Goal: Transaction & Acquisition: Purchase product/service

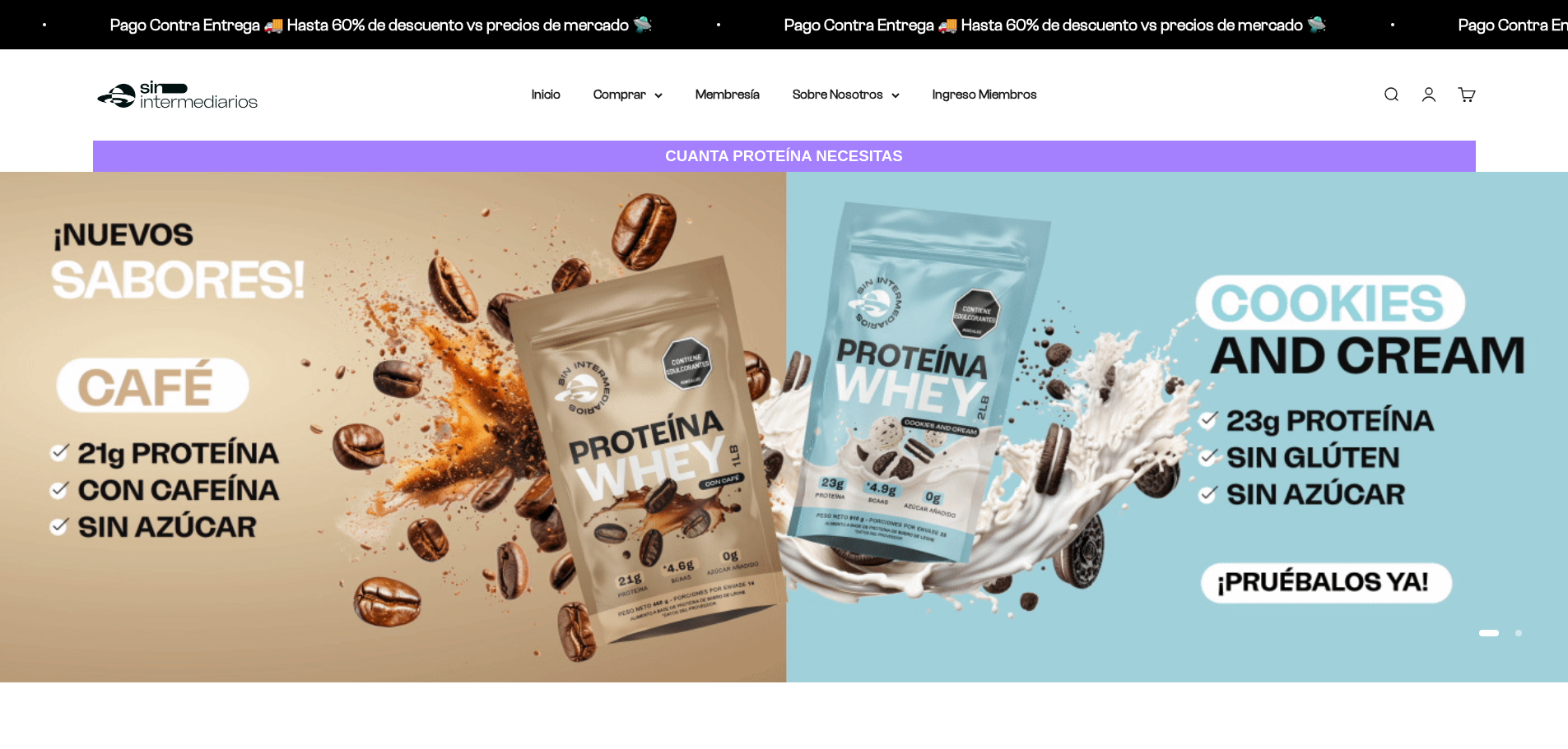
click at [1426, 95] on link "Iniciar sesión" at bounding box center [1429, 94] width 18 height 18
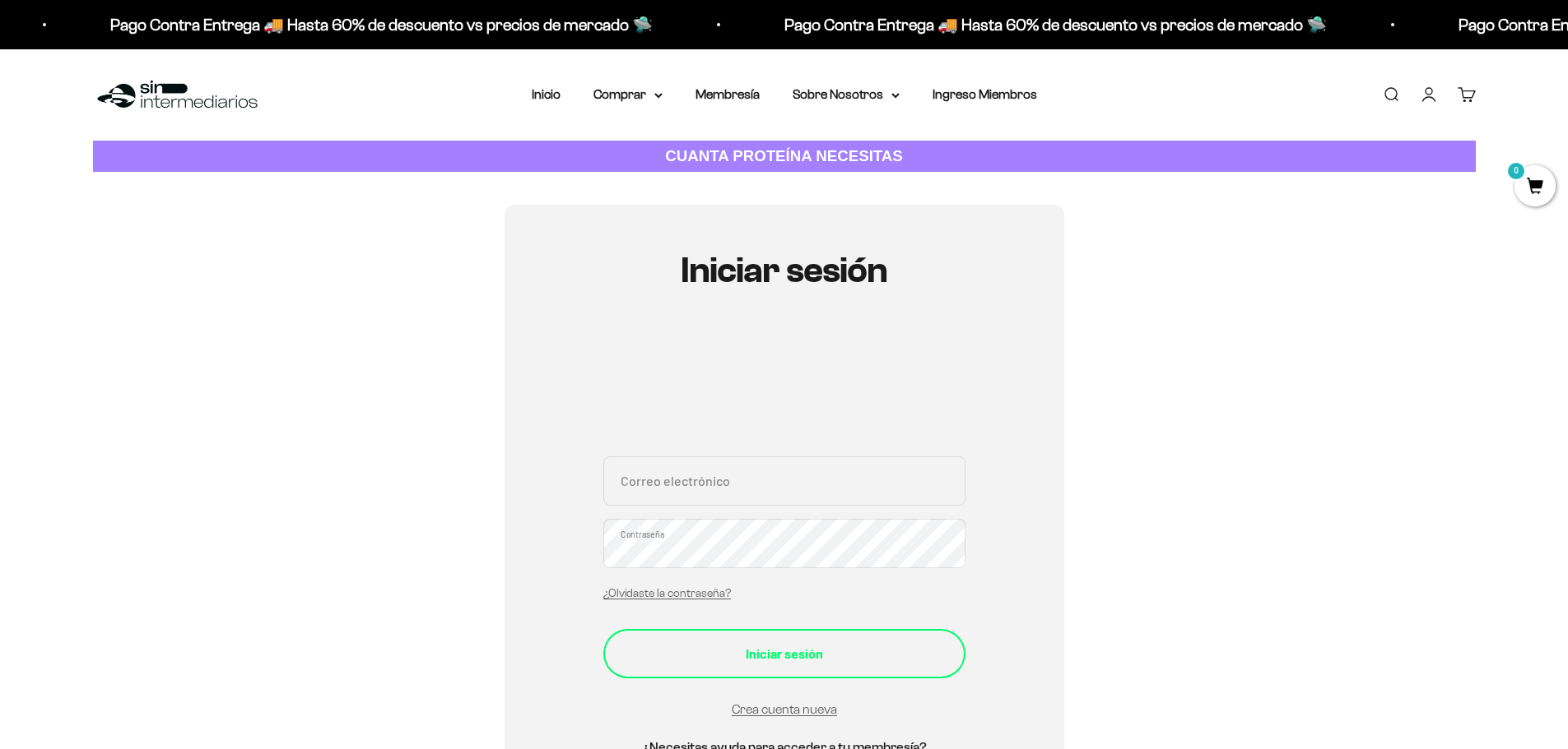
type input "[EMAIL_ADDRESS][DOMAIN_NAME]"
click at [782, 672] on button "Iniciar sesión" at bounding box center [784, 653] width 362 height 49
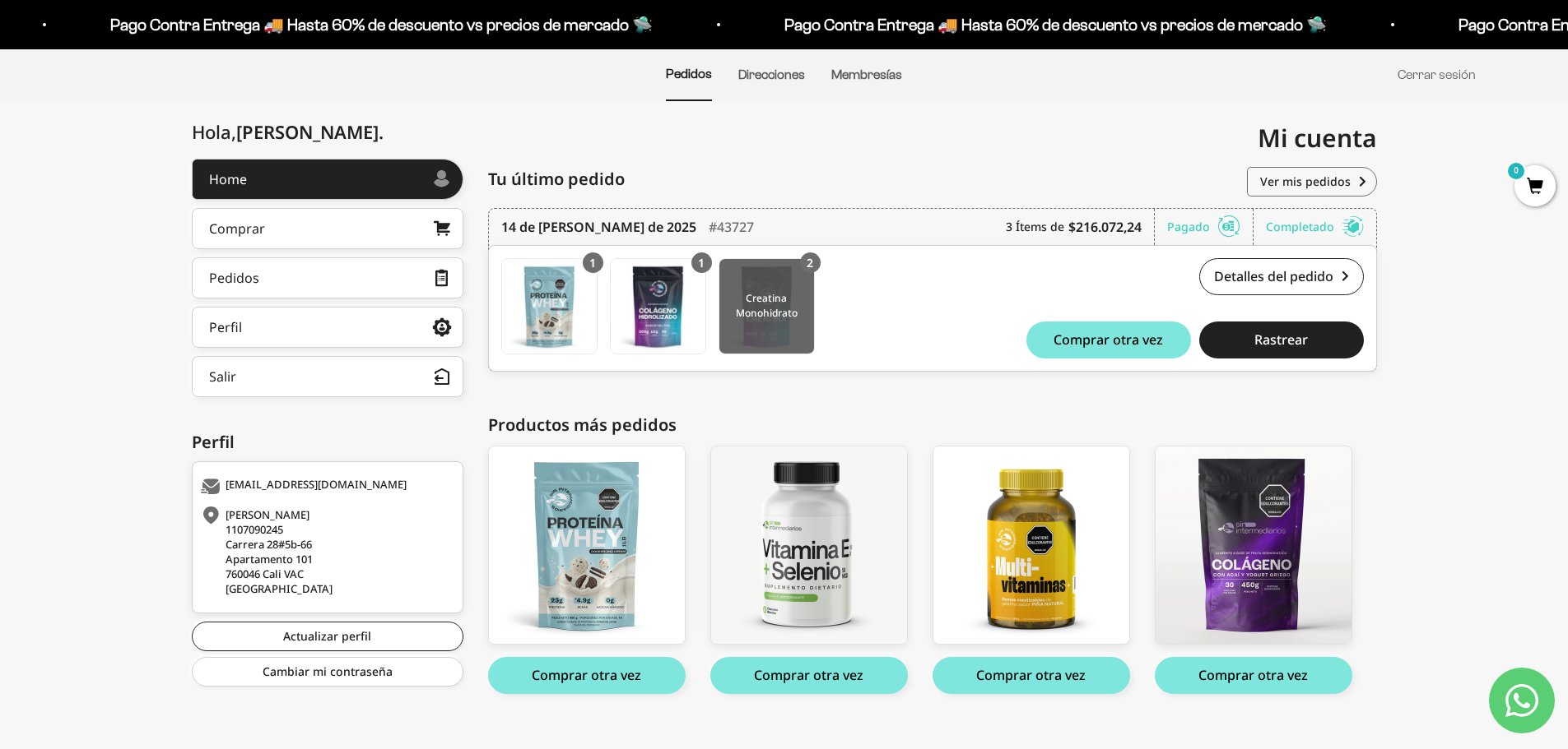
scroll to position [146, 0]
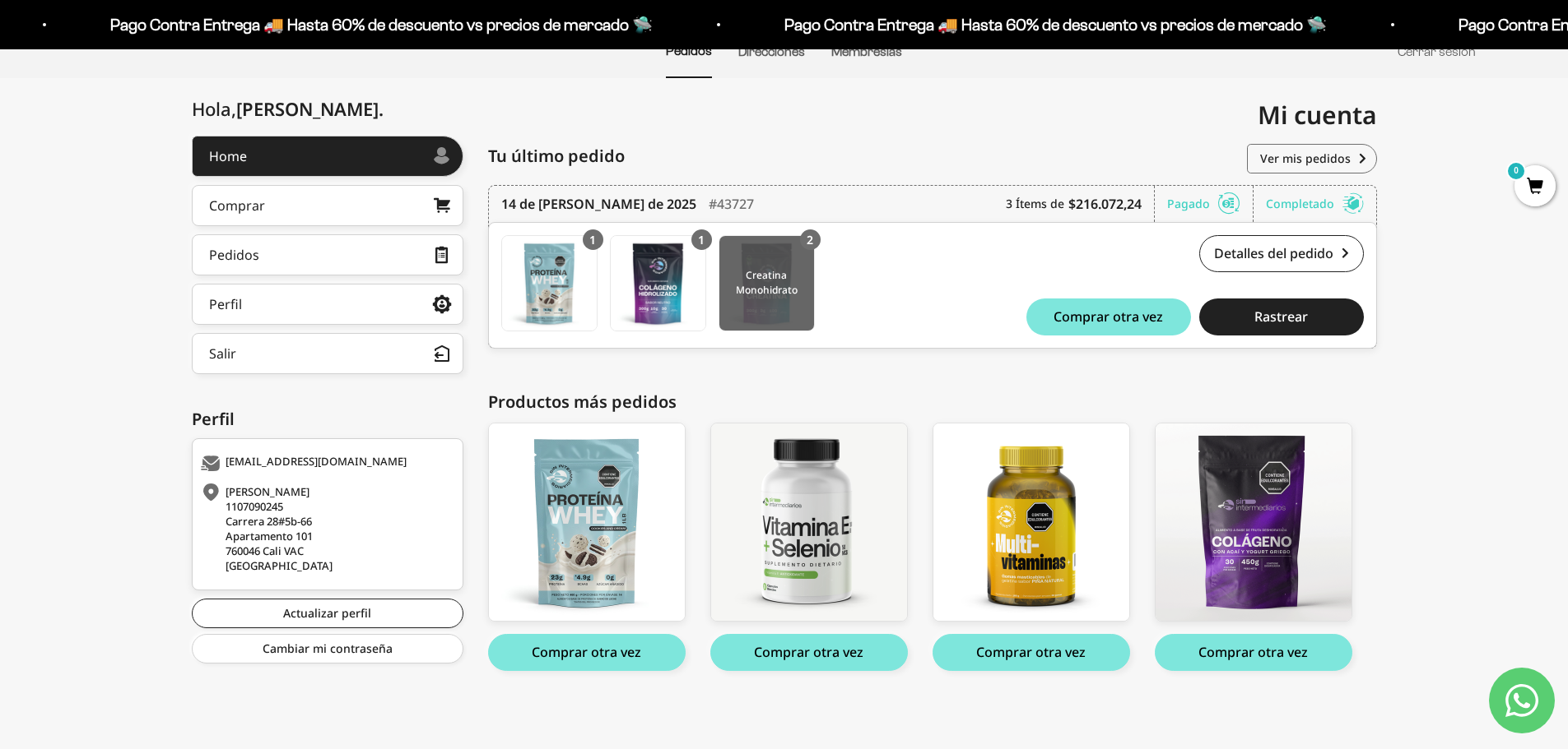
click at [763, 322] on img at bounding box center [767, 283] width 95 height 95
click at [774, 289] on img at bounding box center [767, 283] width 95 height 95
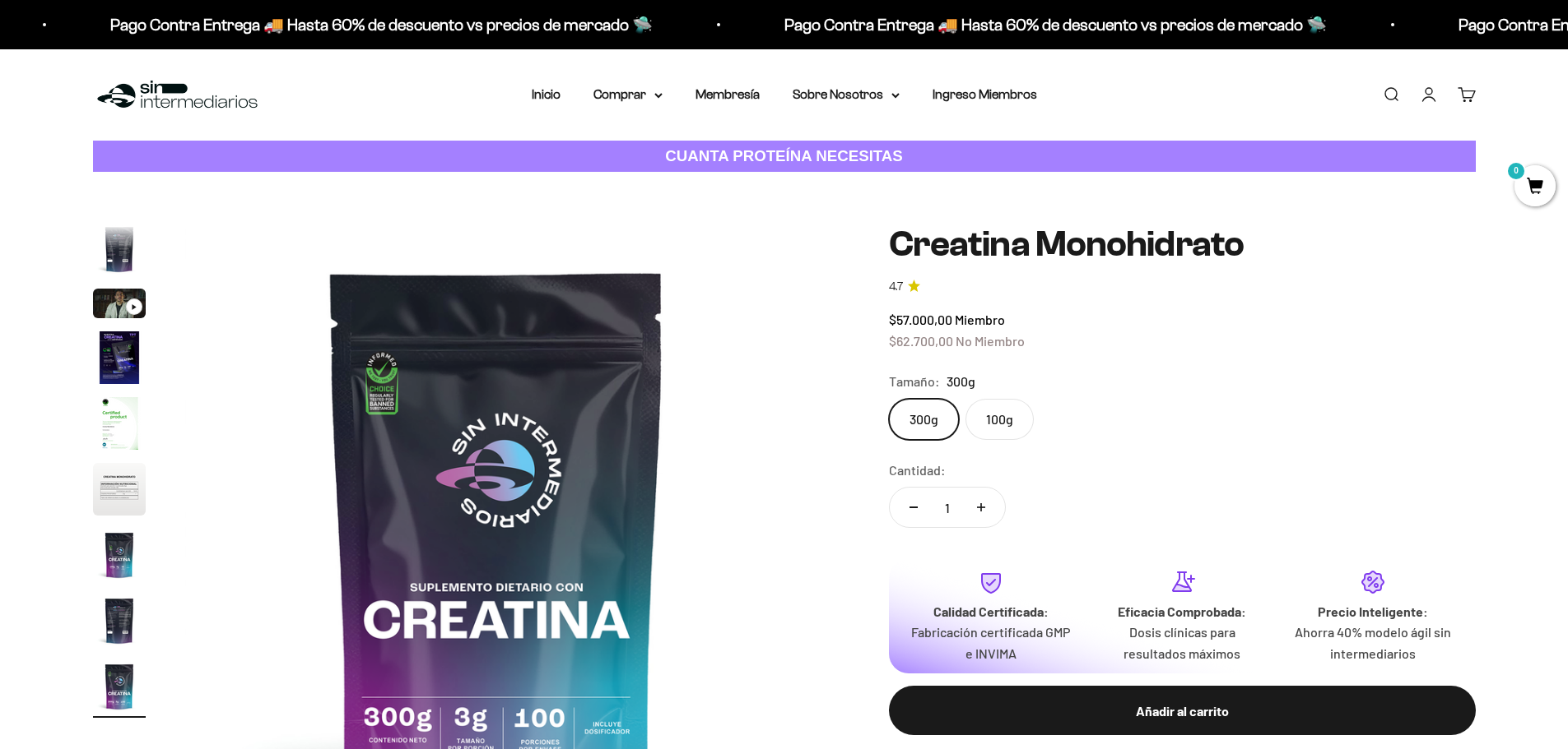
scroll to position [82, 0]
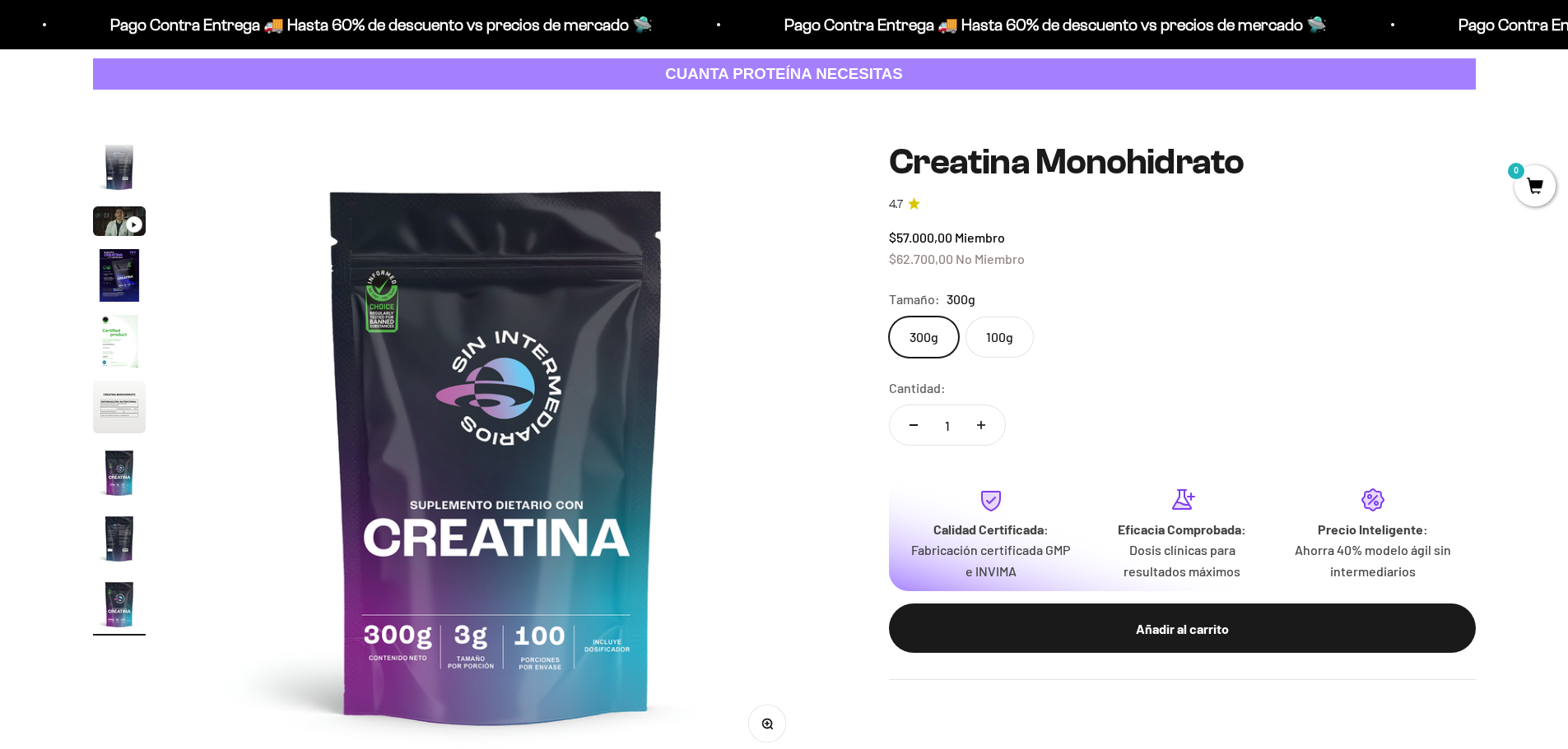
click at [998, 351] on label "100g" at bounding box center [999, 338] width 68 height 41
click at [889, 317] on input "100g" at bounding box center [888, 316] width 1 height 1
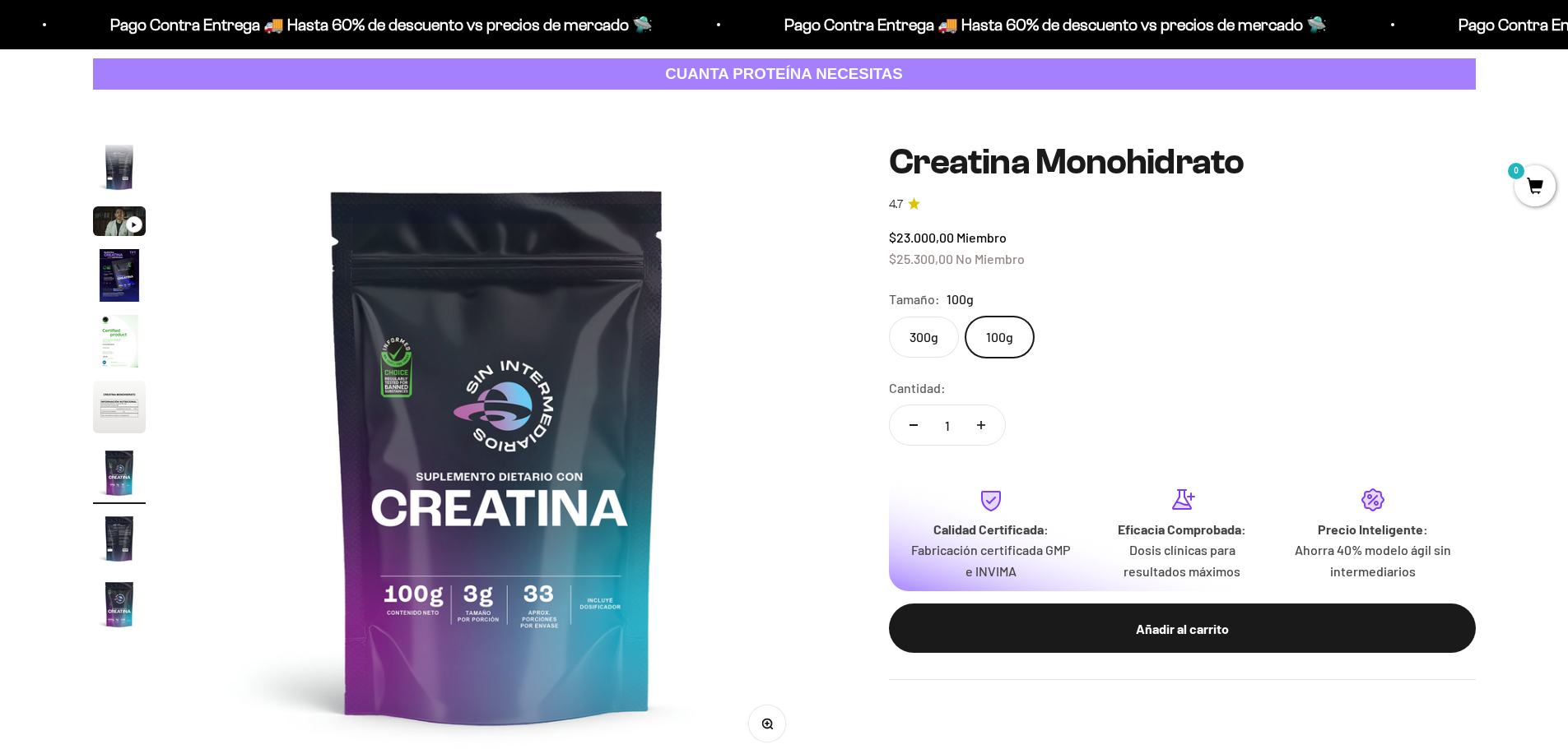
click at [921, 342] on label "300g" at bounding box center [923, 338] width 70 height 41
click at [889, 317] on input "300g" at bounding box center [888, 316] width 1 height 1
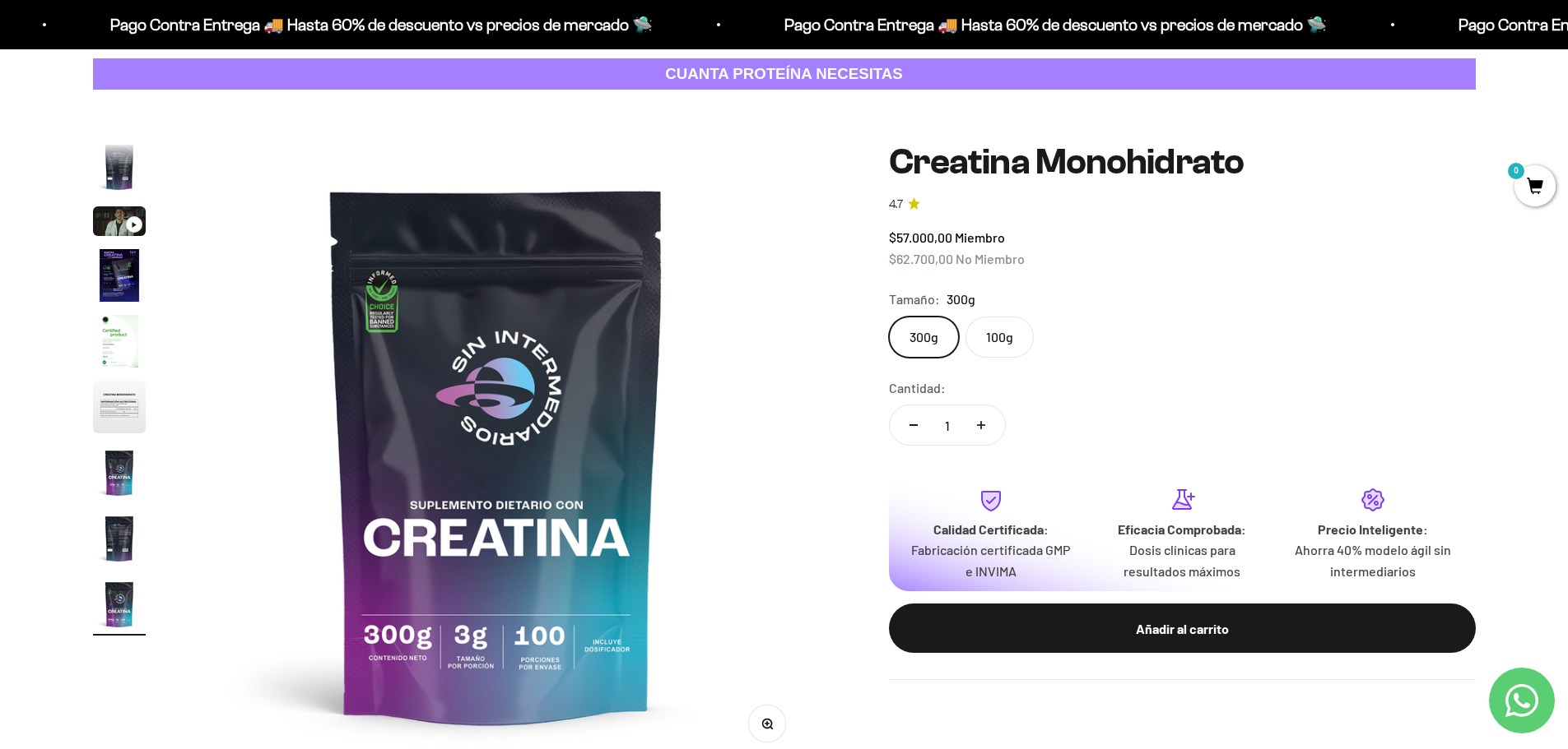
click at [991, 344] on label "100g" at bounding box center [999, 338] width 68 height 41
click at [889, 317] on input "100g" at bounding box center [888, 316] width 1 height 1
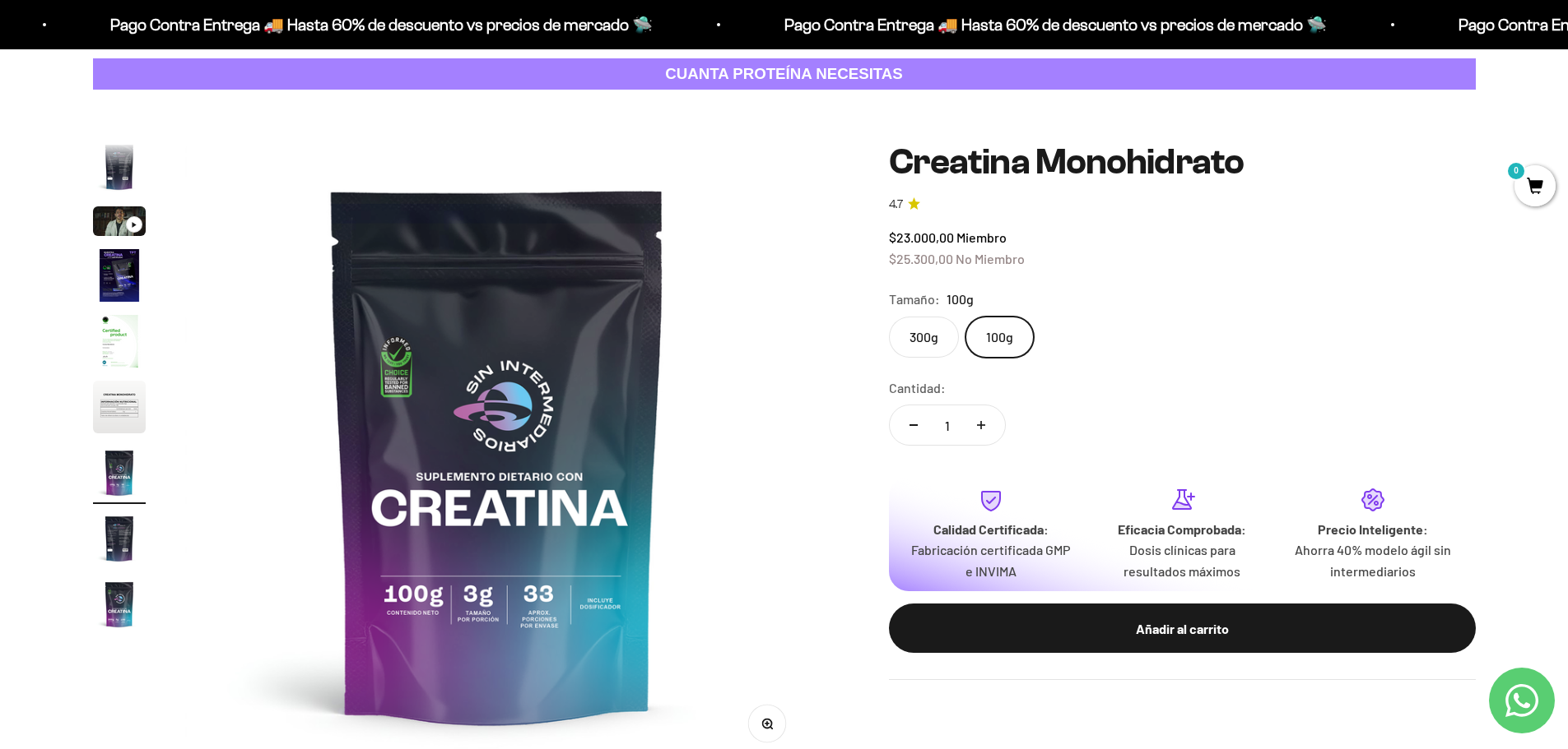
click at [933, 340] on label "300g" at bounding box center [923, 338] width 70 height 41
click at [889, 317] on input "300g" at bounding box center [888, 316] width 1 height 1
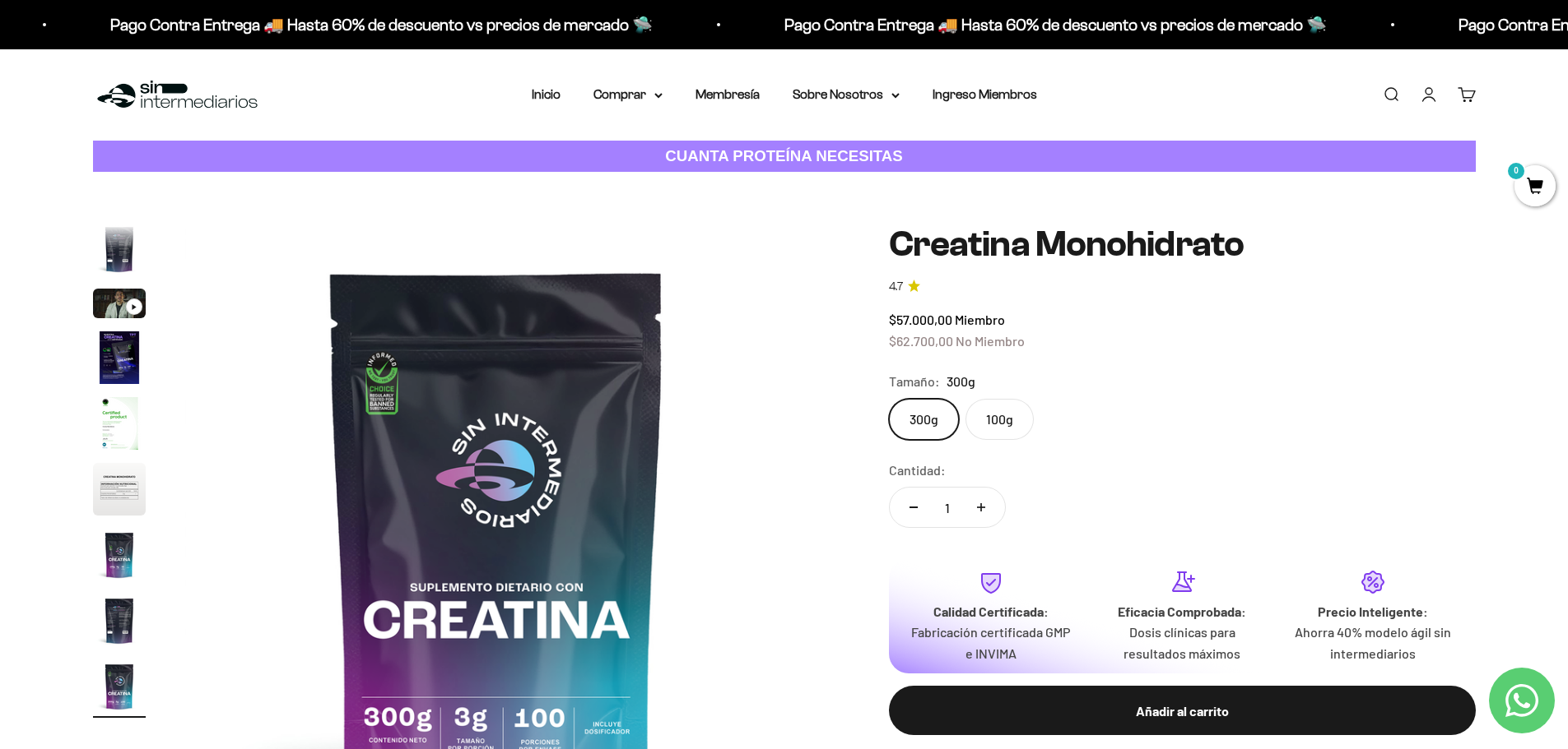
click at [1420, 95] on link "Cuenta" at bounding box center [1429, 94] width 18 height 18
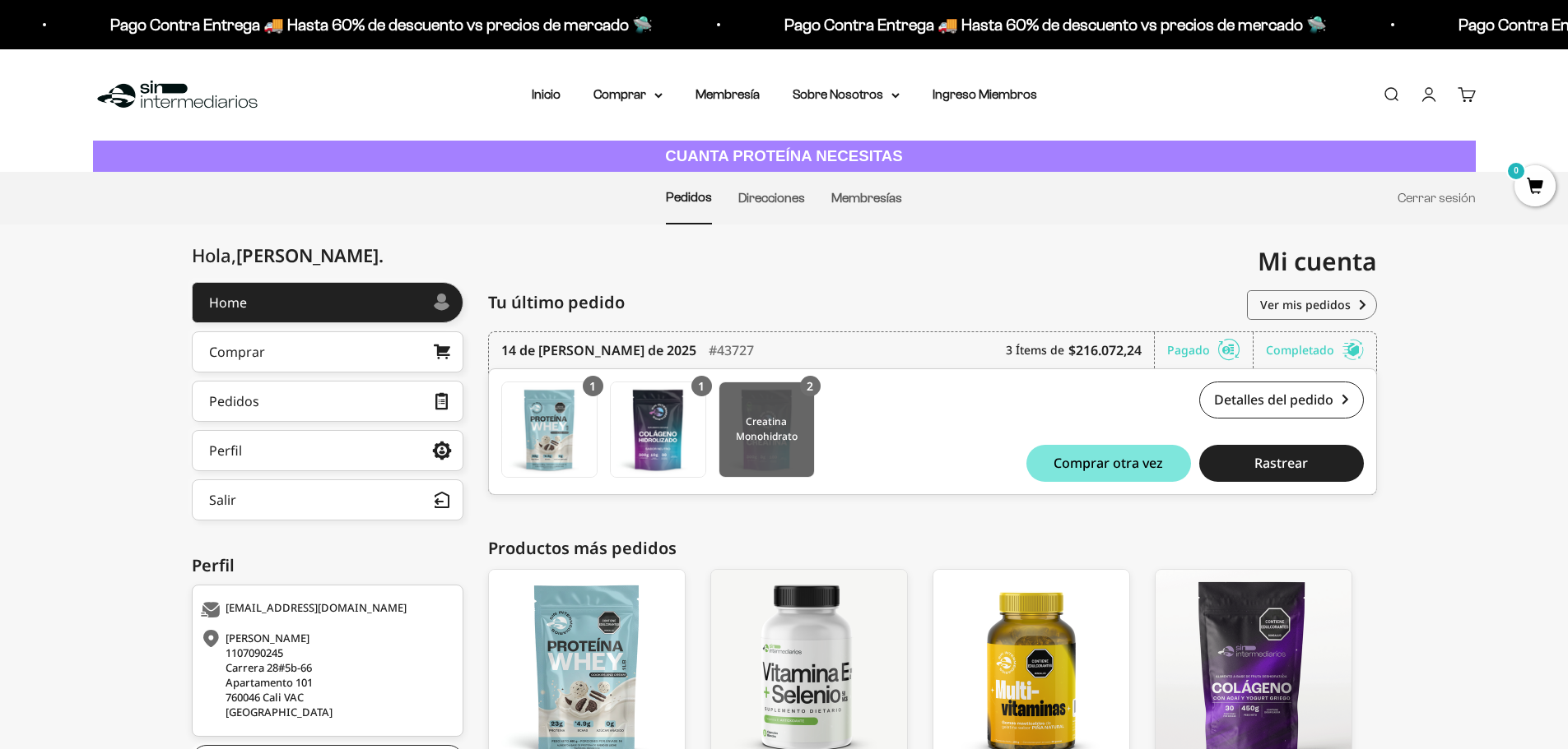
click at [774, 439] on img at bounding box center [767, 430] width 95 height 95
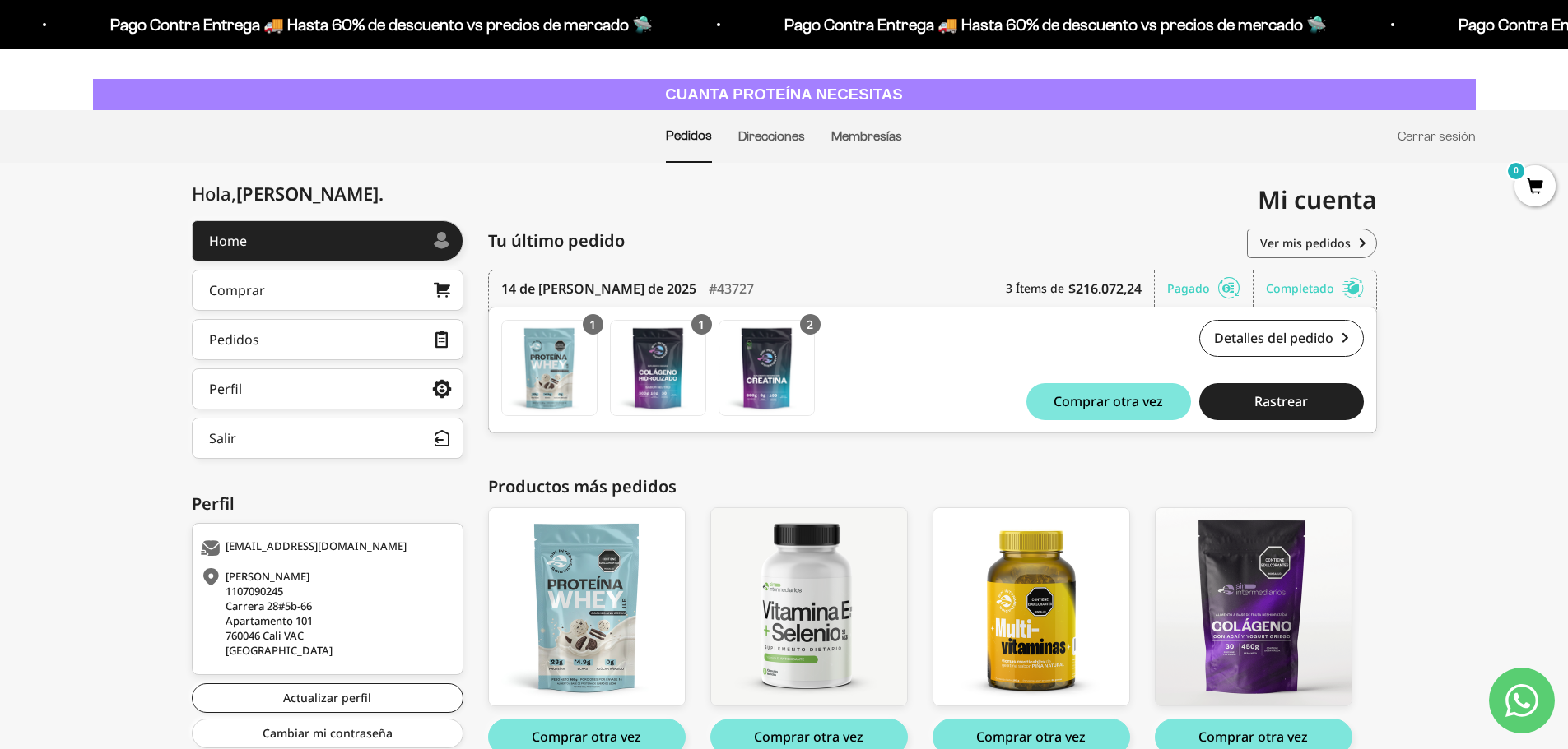
scroll to position [146, 0]
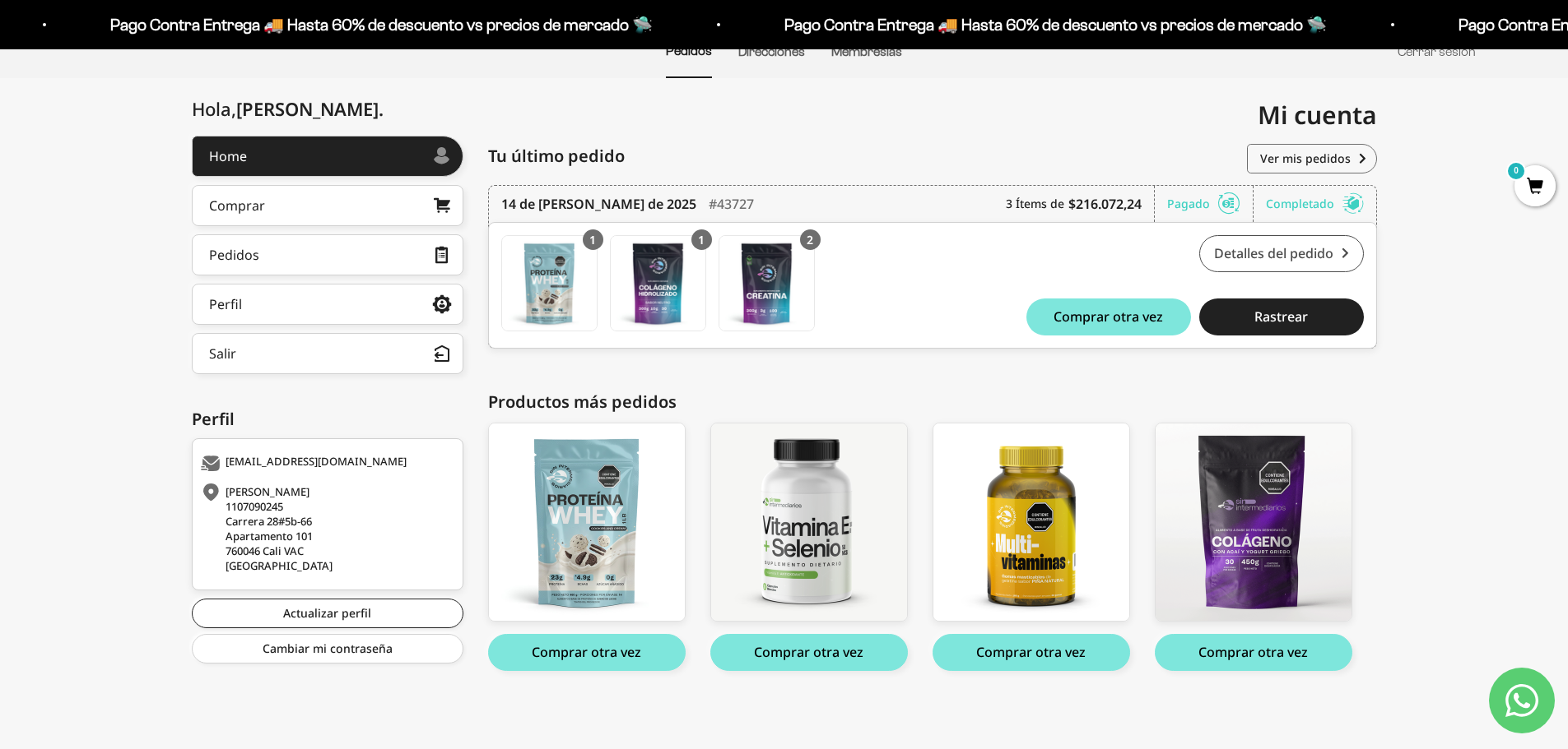
click at [1258, 264] on link "Detalles del pedido" at bounding box center [1281, 253] width 164 height 37
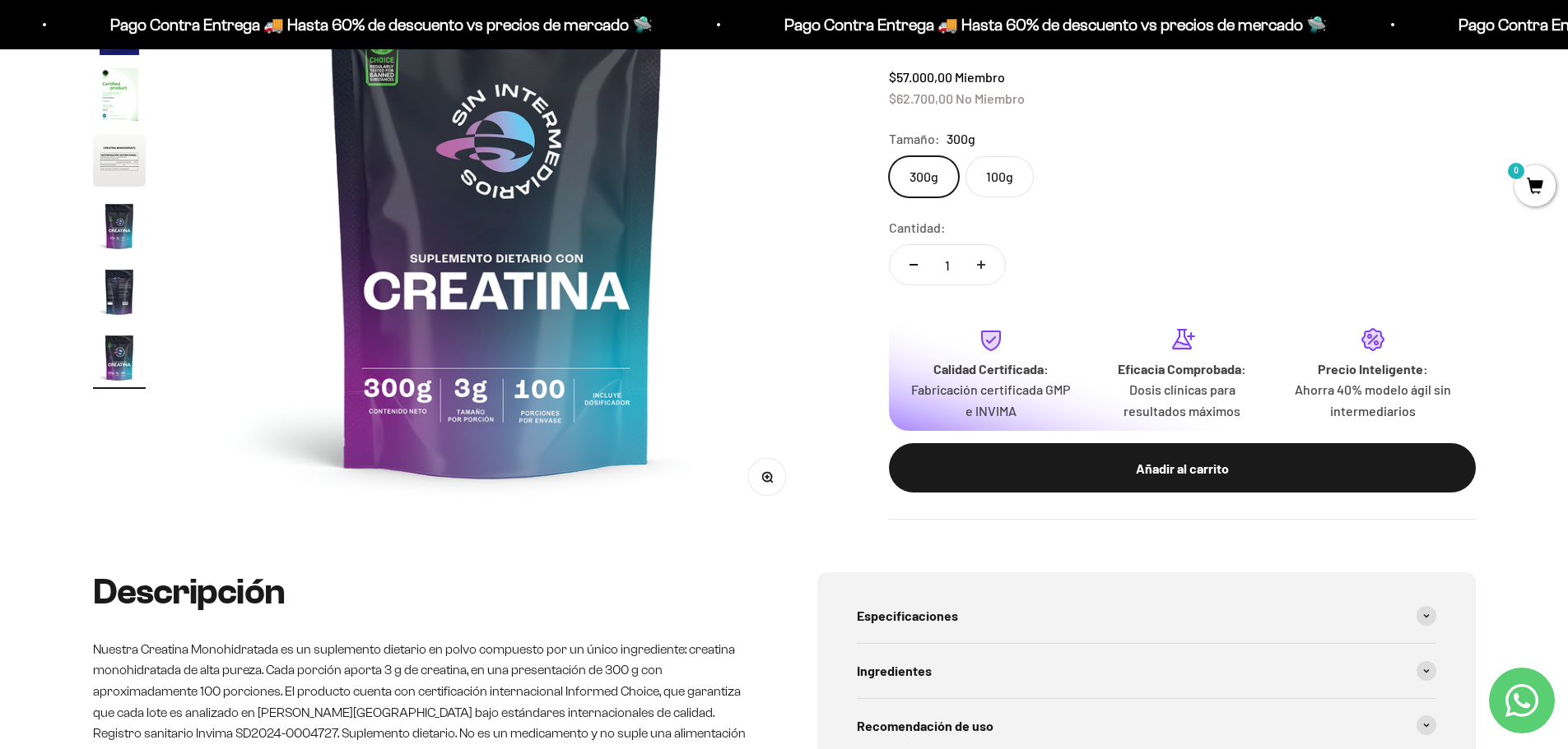
scroll to position [82, 0]
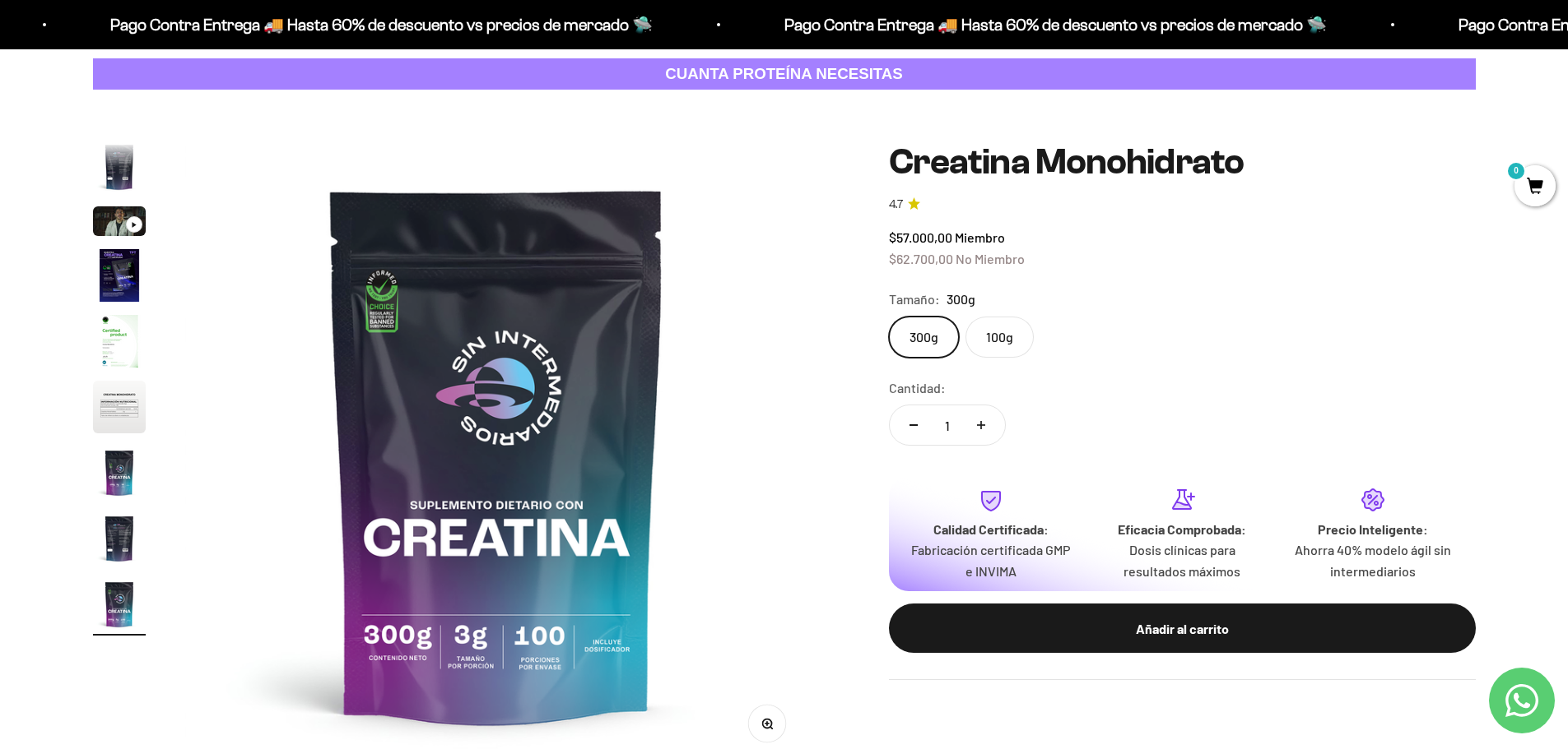
click at [1016, 346] on label "100g" at bounding box center [999, 338] width 68 height 41
click at [889, 317] on input "100g" at bounding box center [888, 316] width 1 height 1
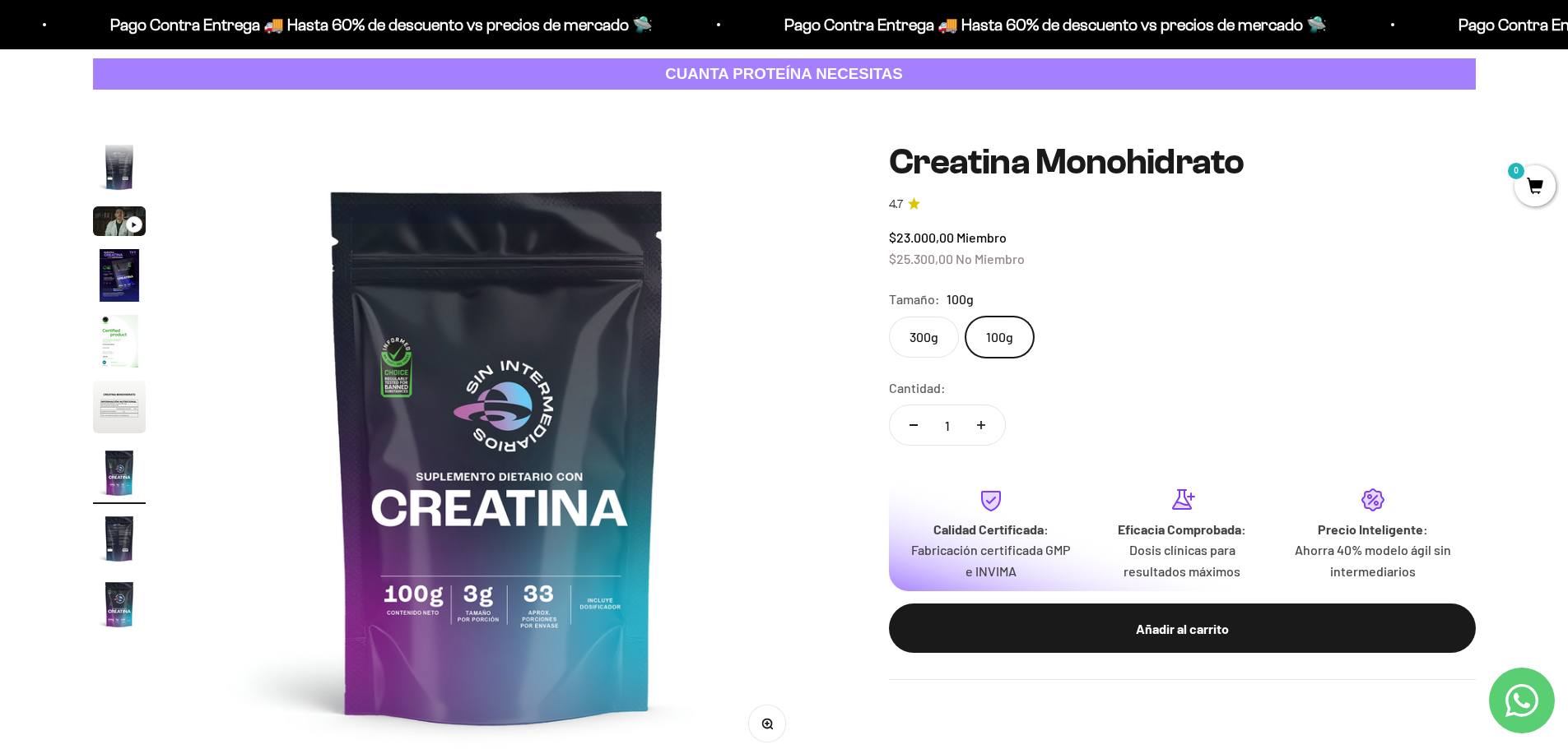
click at [915, 344] on label "300g" at bounding box center [923, 338] width 70 height 41
click at [889, 317] on input "300g" at bounding box center [888, 316] width 1 height 1
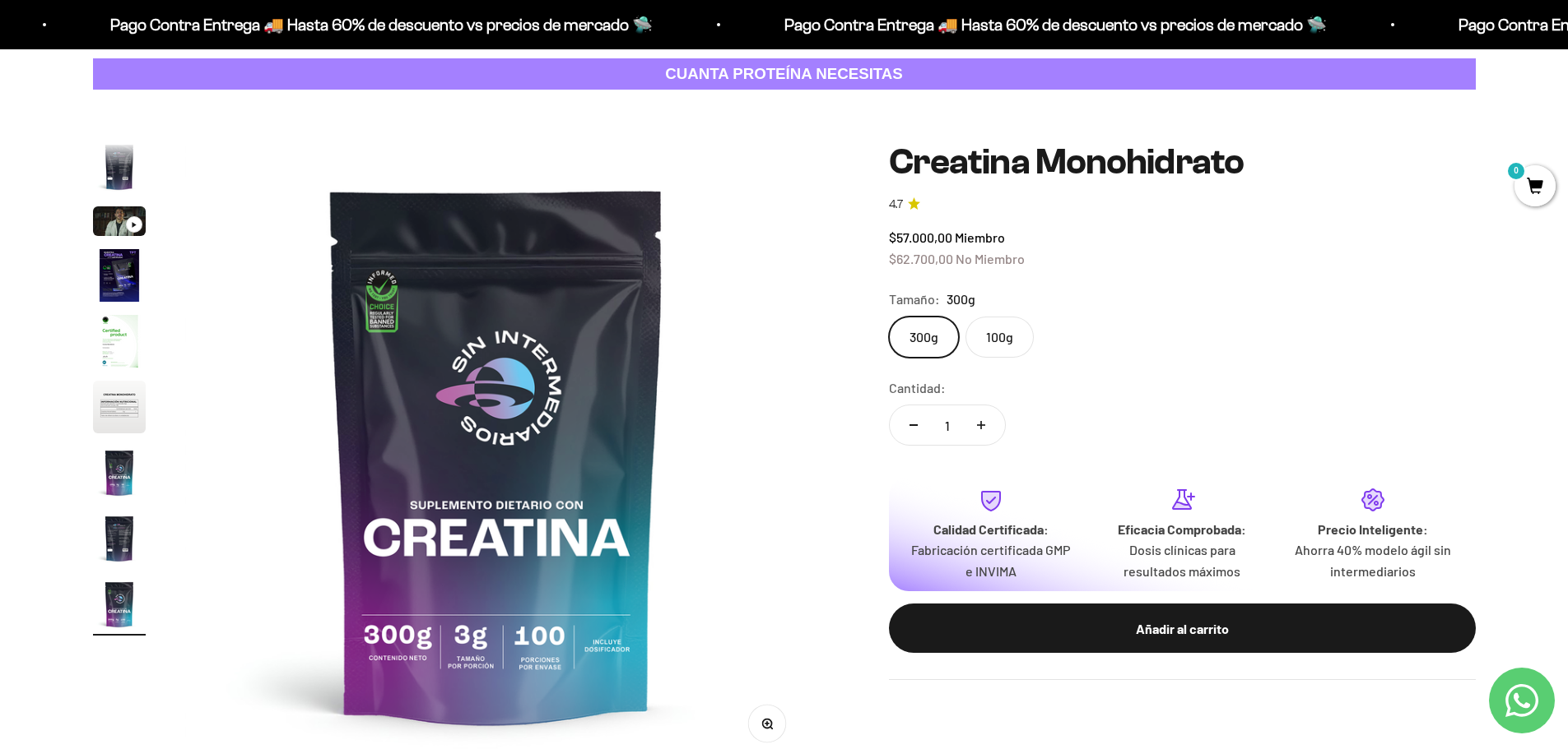
click at [972, 343] on label "100g" at bounding box center [999, 338] width 68 height 41
click at [889, 317] on input "100g" at bounding box center [888, 316] width 1 height 1
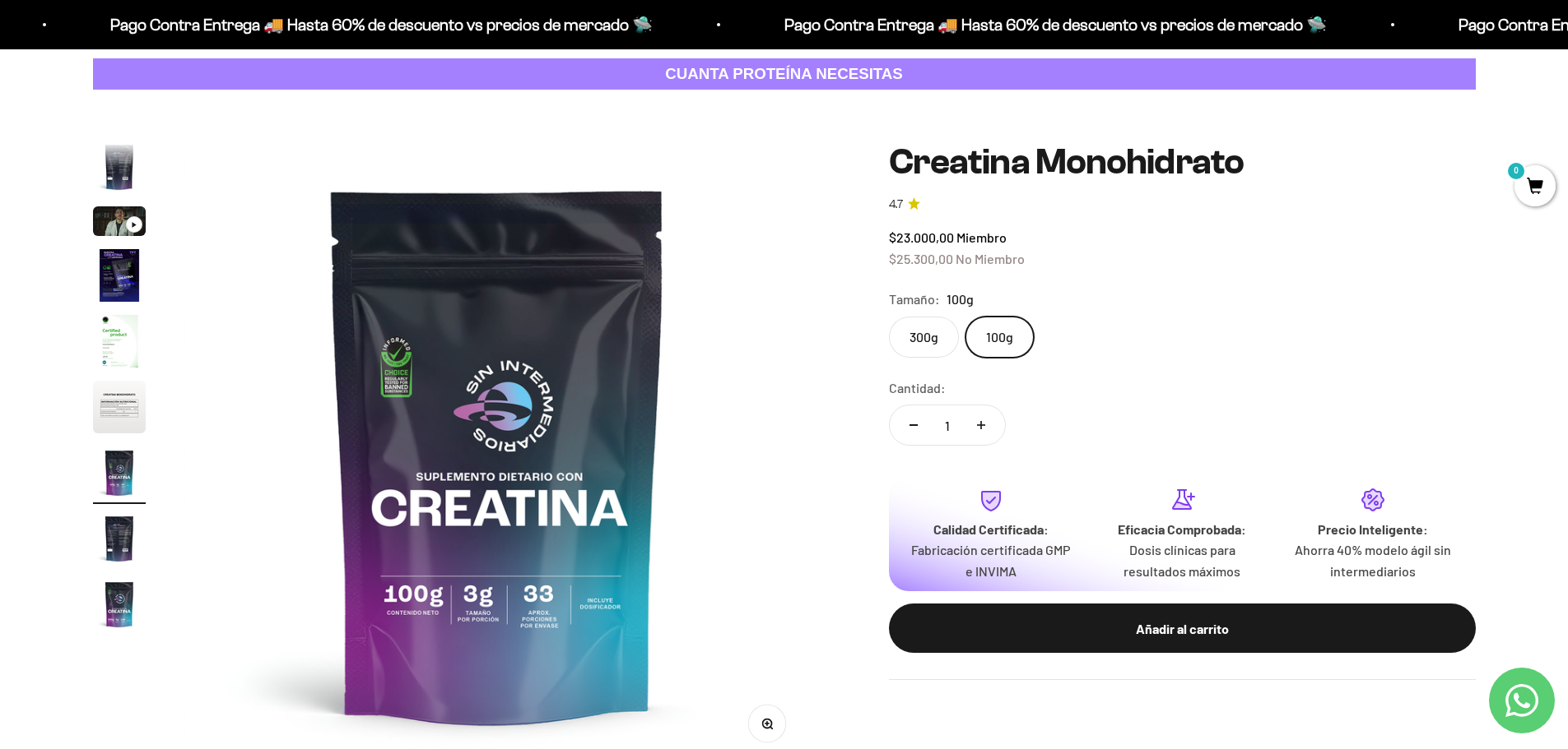
click at [921, 341] on label "300g" at bounding box center [923, 338] width 70 height 41
click at [889, 317] on input "300g" at bounding box center [888, 316] width 1 height 1
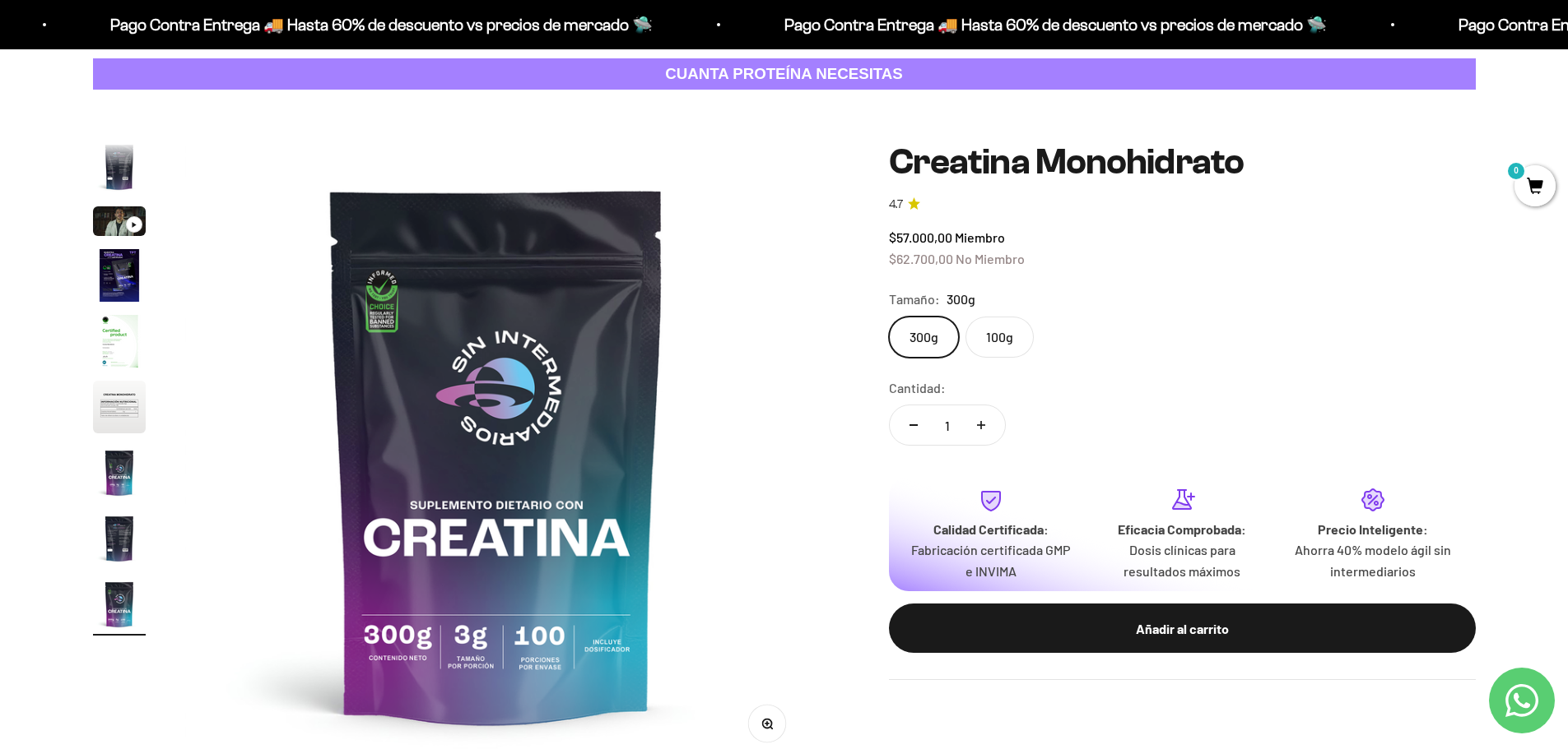
click at [977, 342] on label "100g" at bounding box center [999, 338] width 68 height 41
click at [889, 317] on input "100g" at bounding box center [888, 316] width 1 height 1
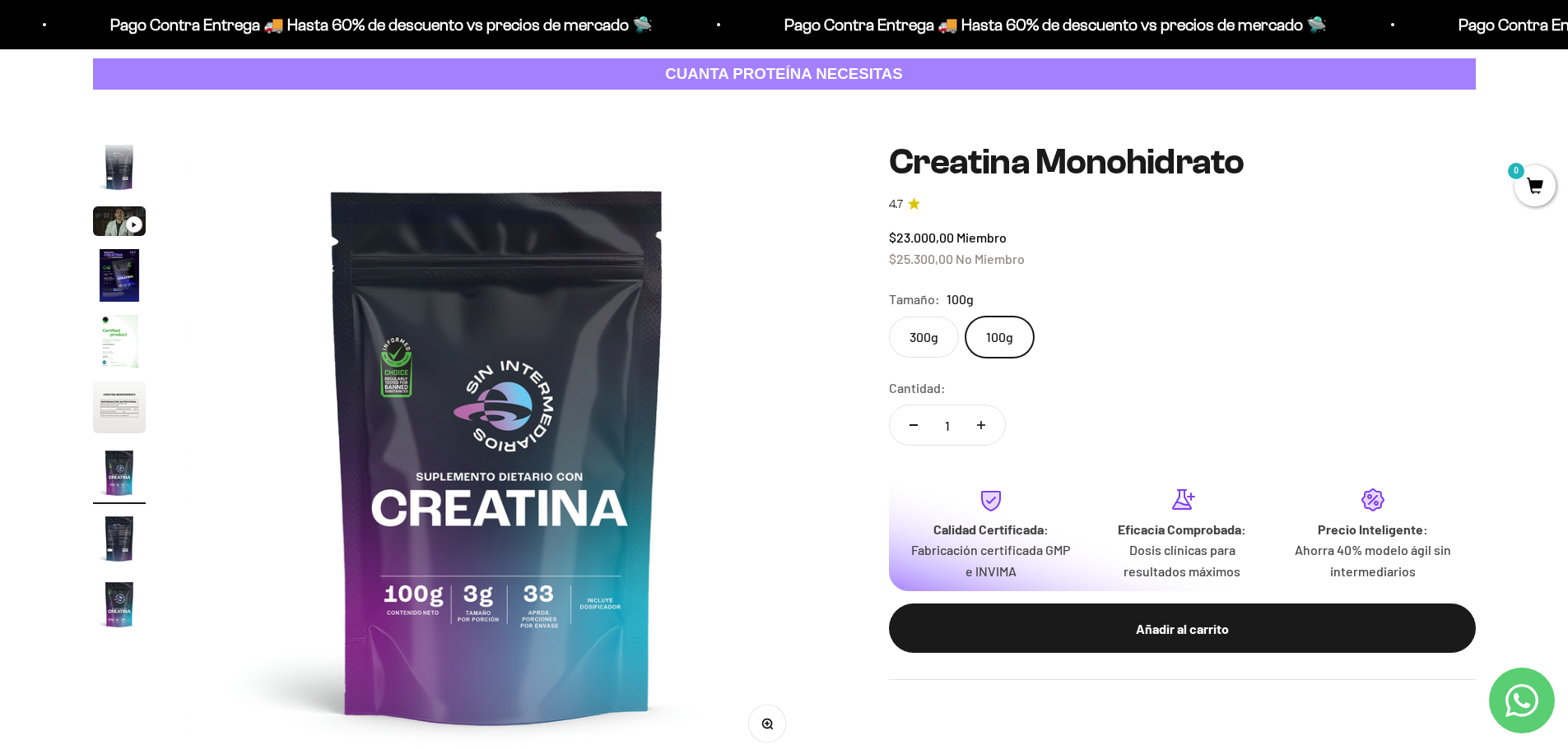
click at [908, 340] on label "300g" at bounding box center [923, 338] width 70 height 41
click at [889, 317] on input "300g" at bounding box center [888, 316] width 1 height 1
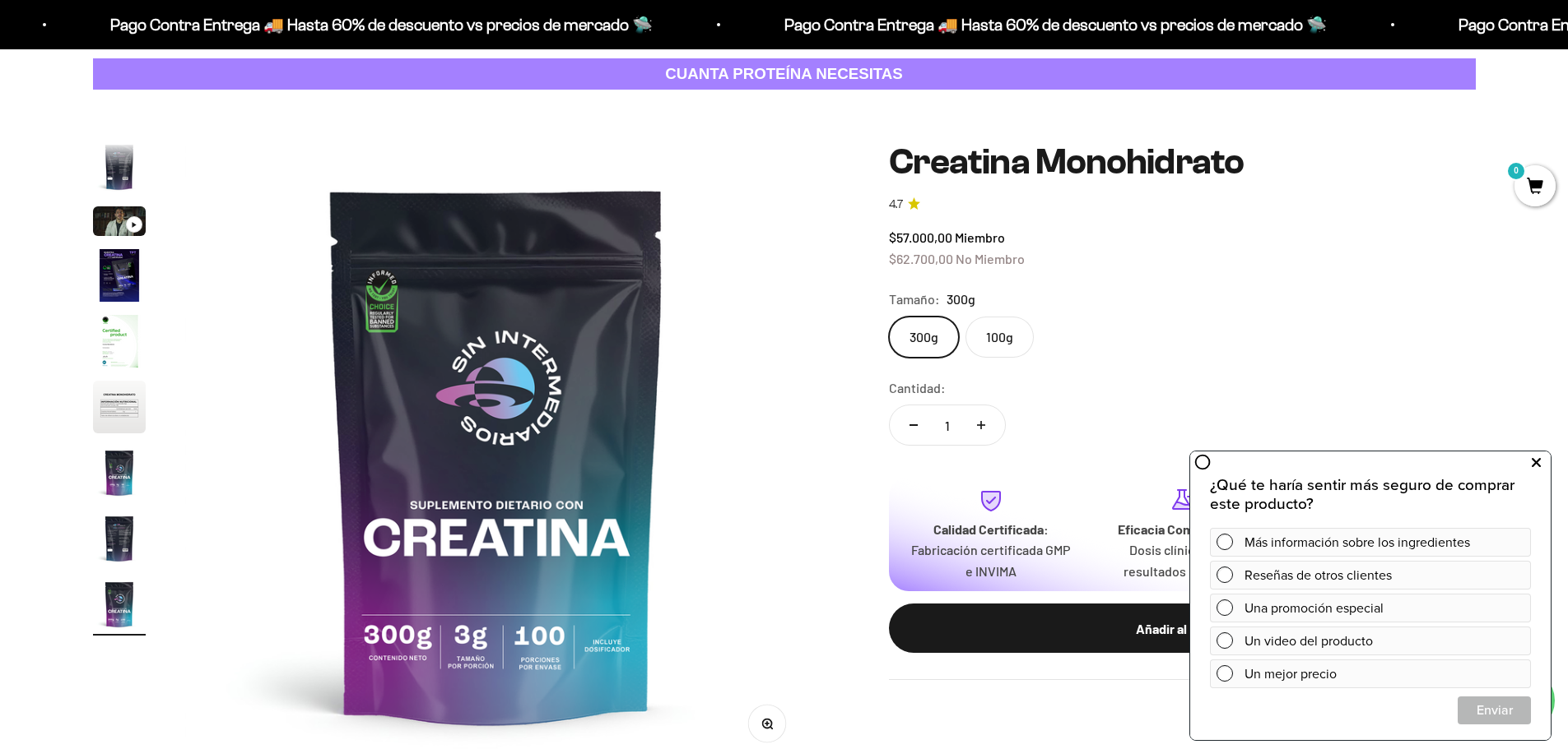
click at [1539, 467] on icon at bounding box center [1536, 463] width 9 height 22
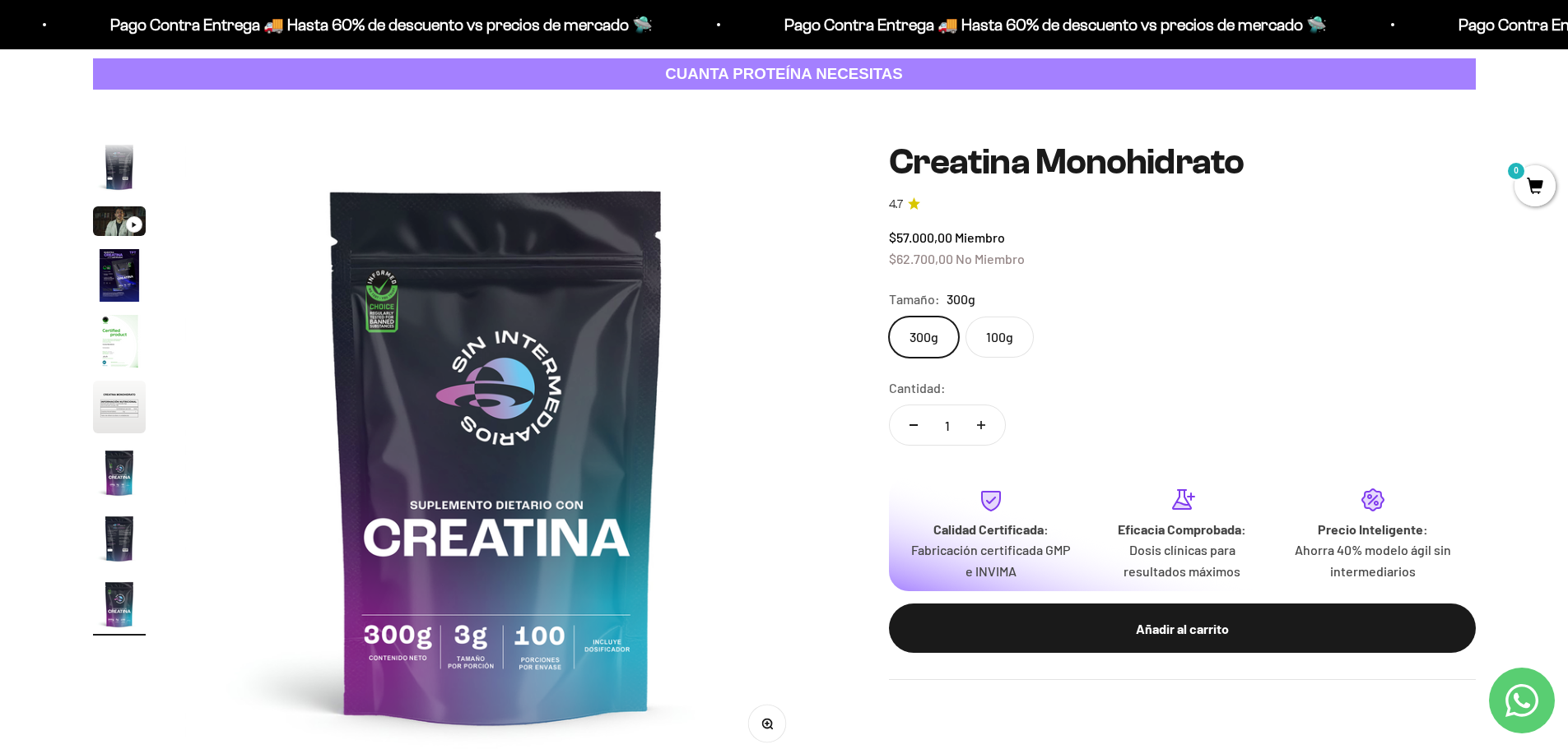
click at [991, 436] on button "Aumentar cantidad" at bounding box center [980, 425] width 48 height 40
click at [917, 436] on button "Reducir cantidad" at bounding box center [913, 425] width 48 height 40
type input "3"
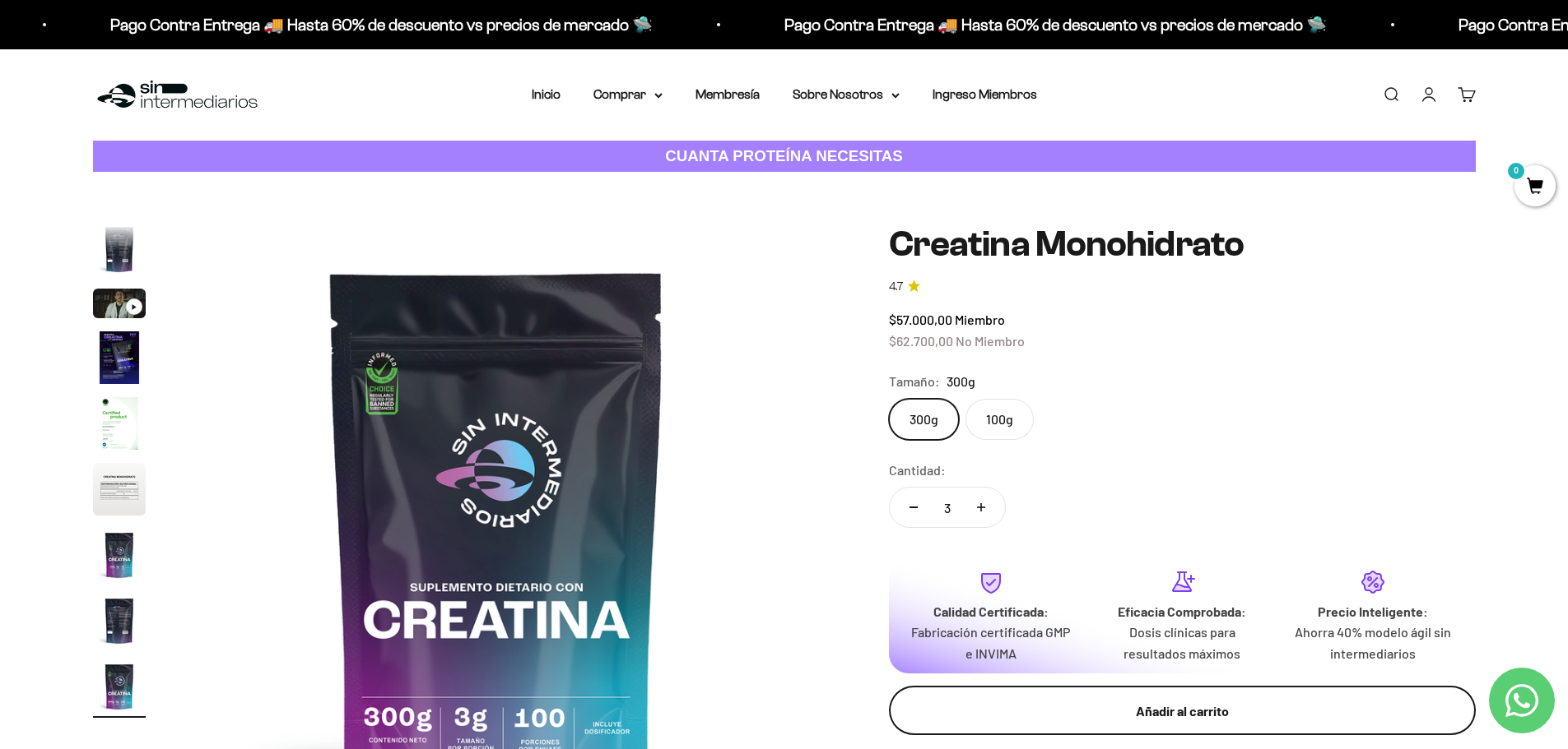
click at [1104, 702] on div "Añadir al carrito" at bounding box center [1182, 711] width 521 height 22
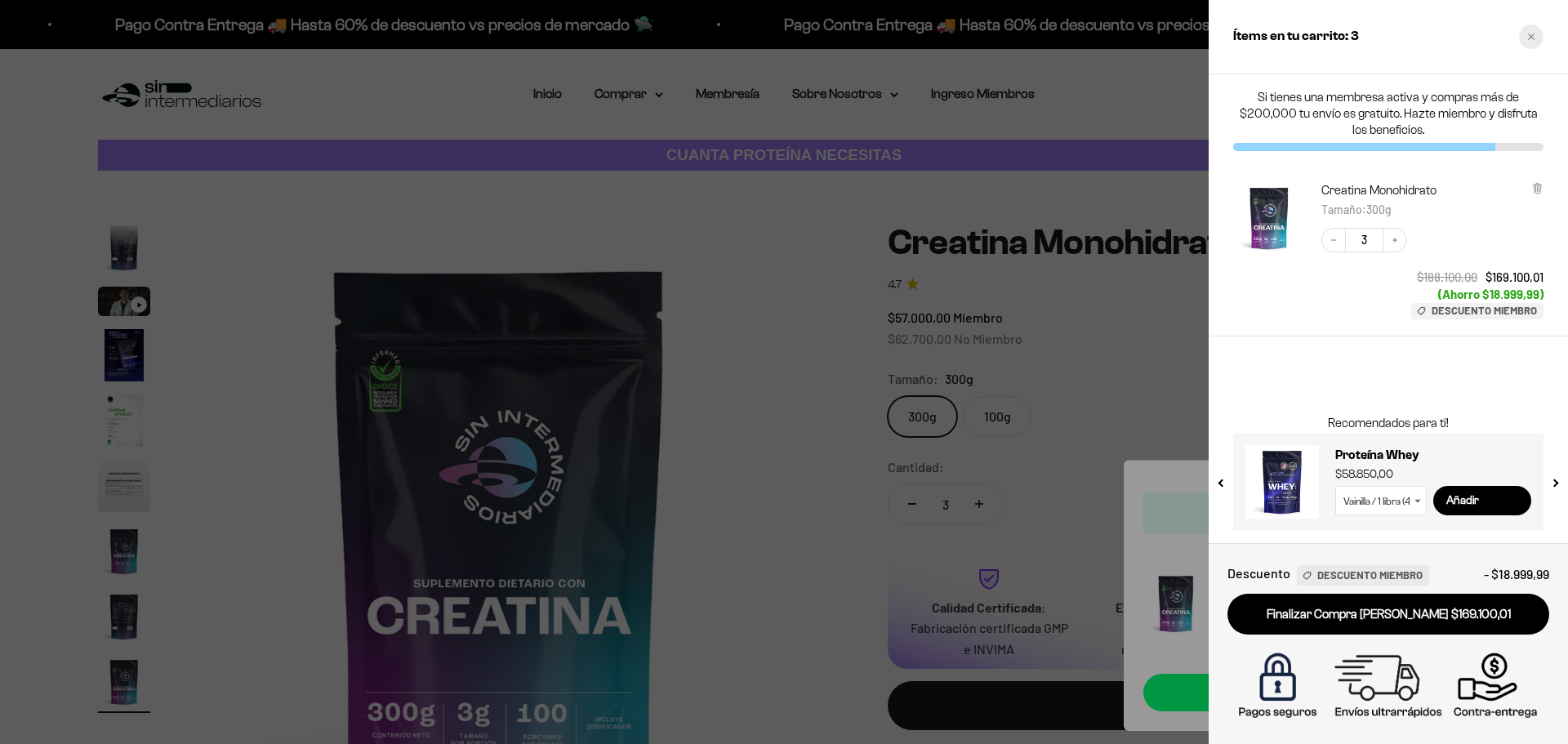
click at [1525, 45] on div "Close cart" at bounding box center [1531, 37] width 25 height 25
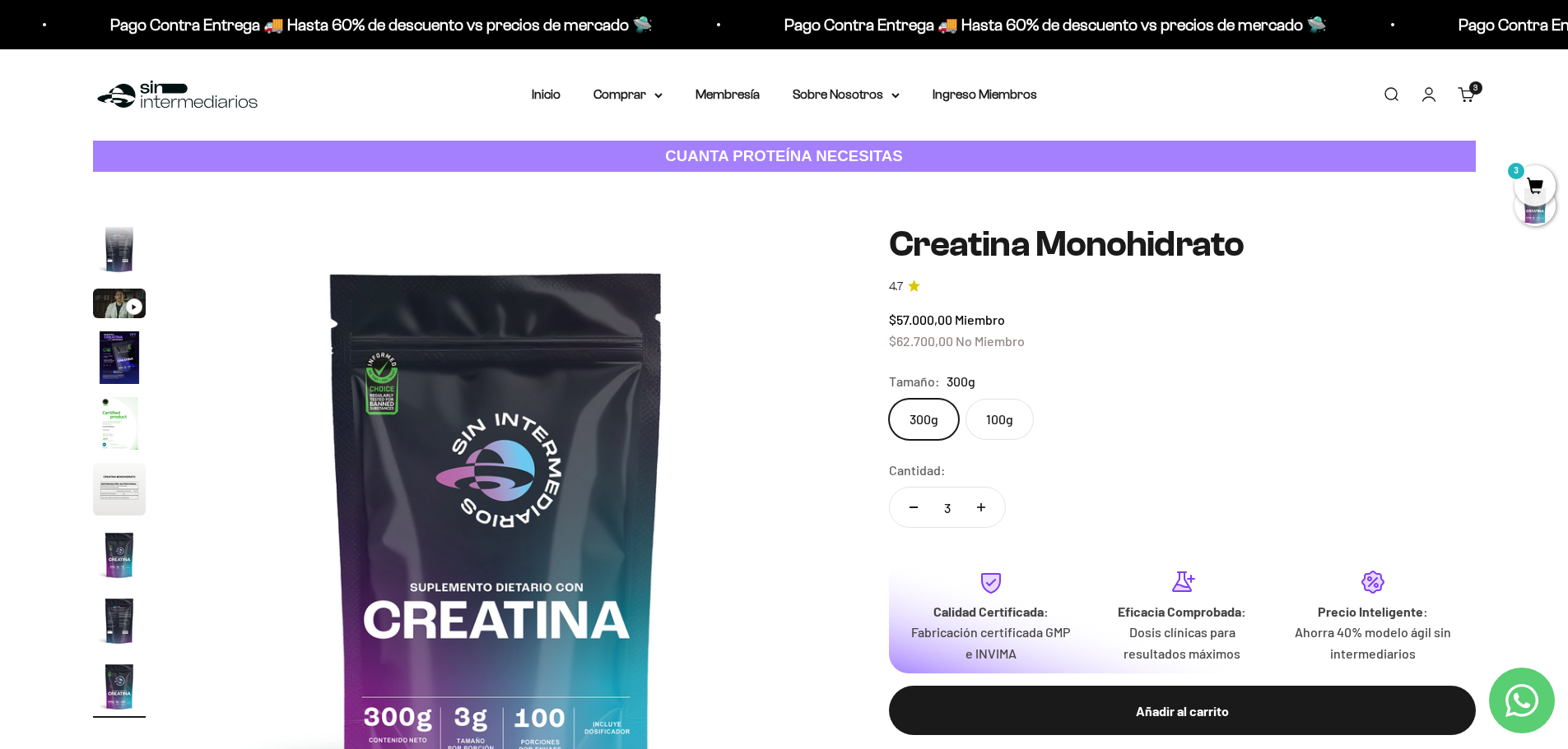
click at [1382, 92] on link "Buscar" at bounding box center [1391, 94] width 18 height 18
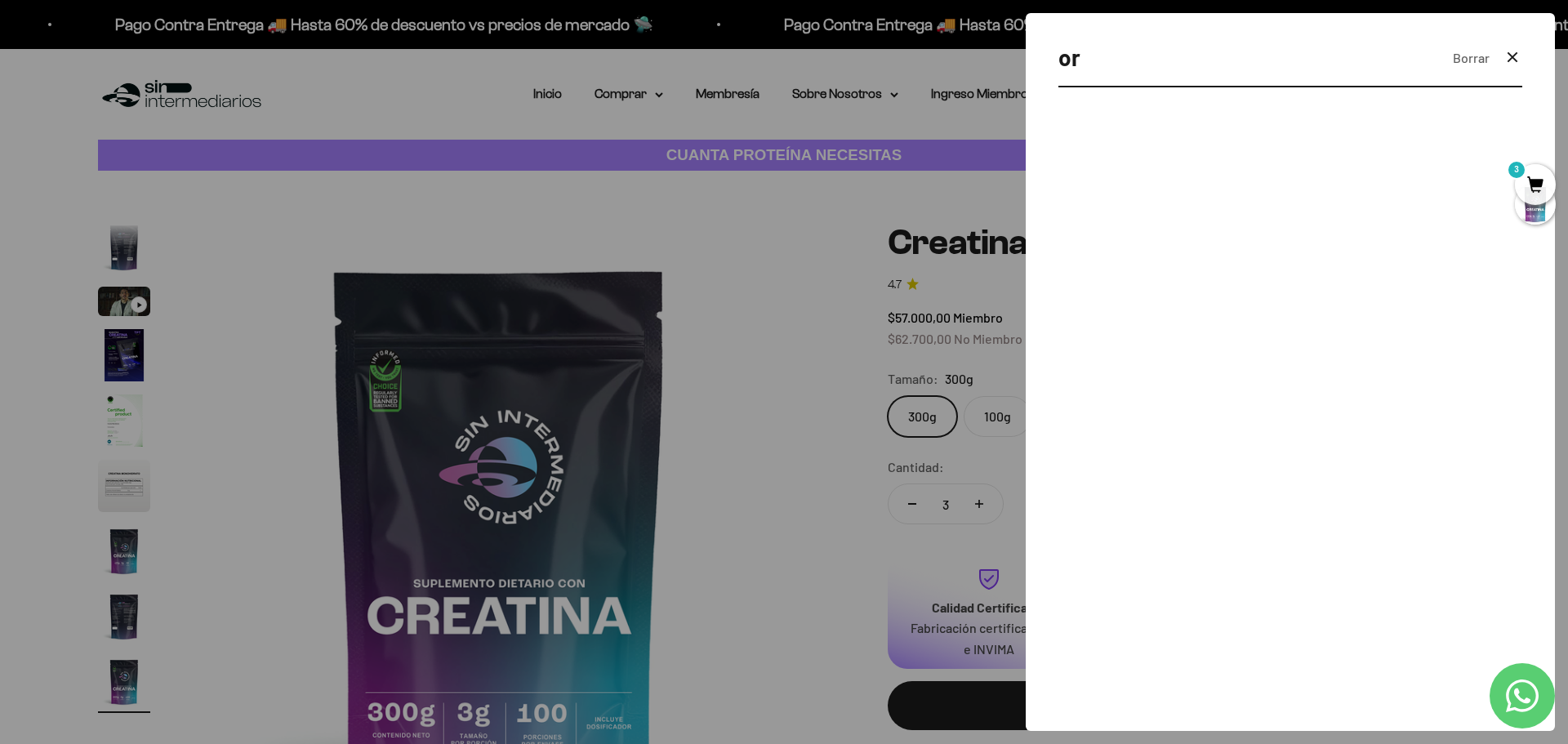
type input "o"
type input "pre entre"
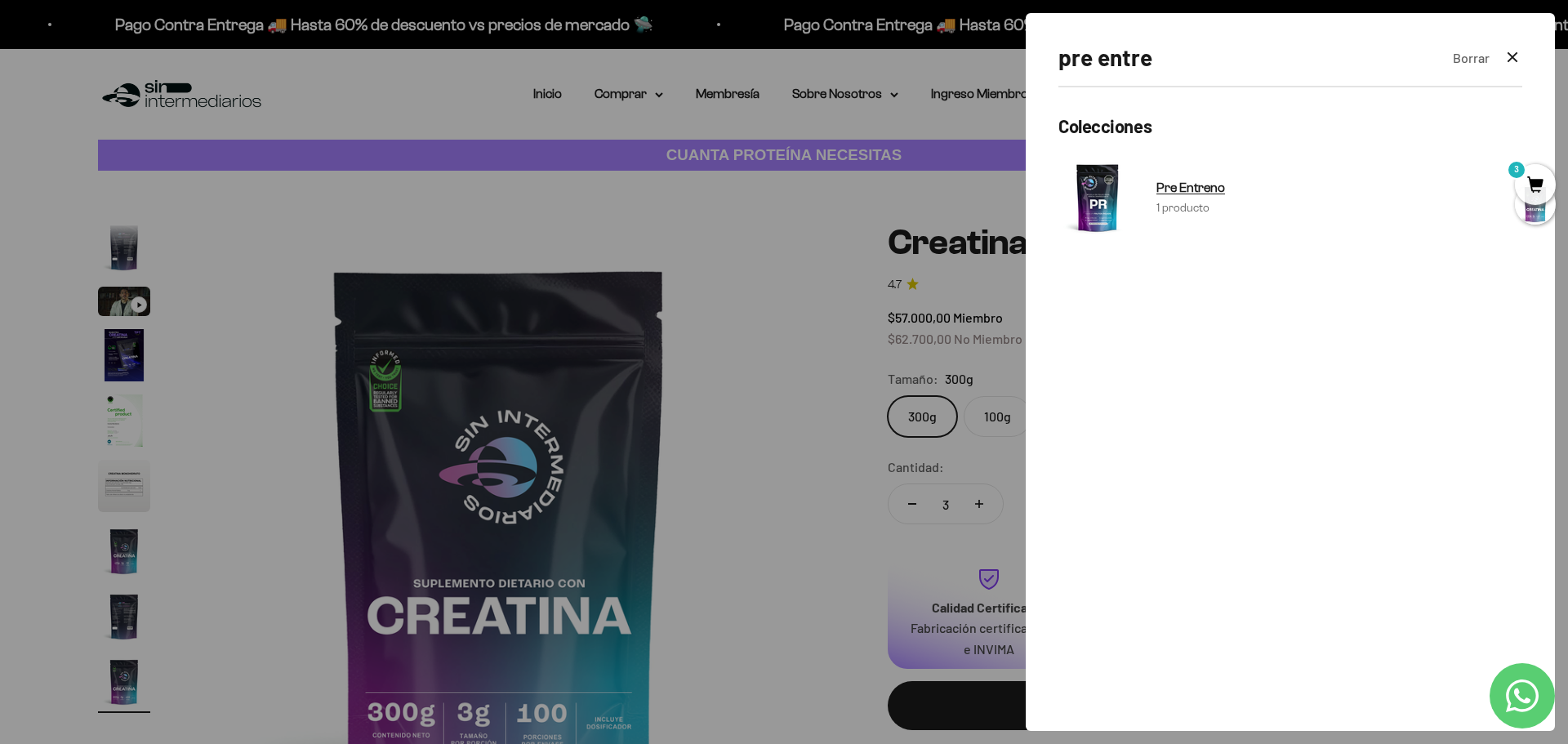
click at [1276, 181] on link "Pre Entreno 1 producto" at bounding box center [1290, 197] width 464 height 78
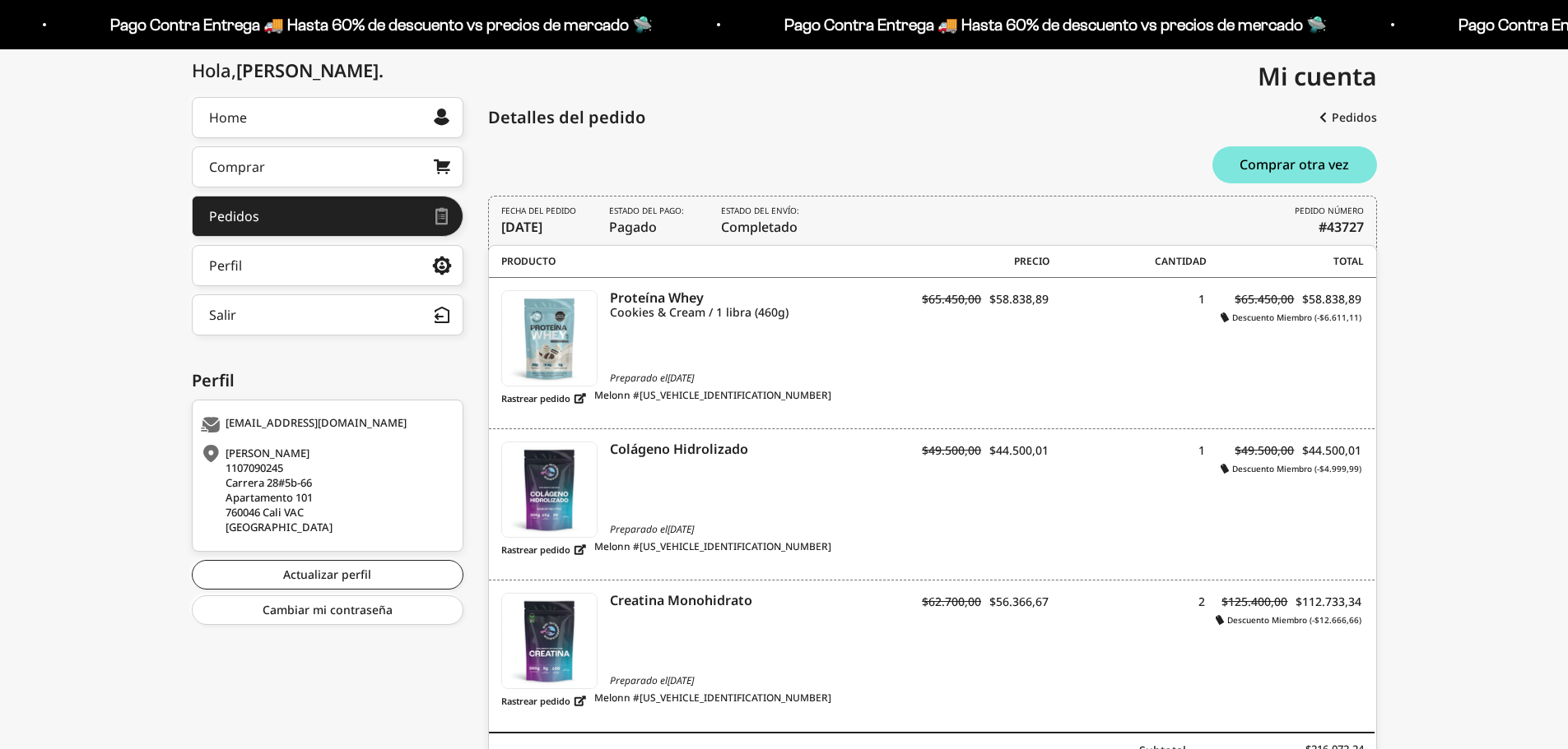
scroll to position [247, 0]
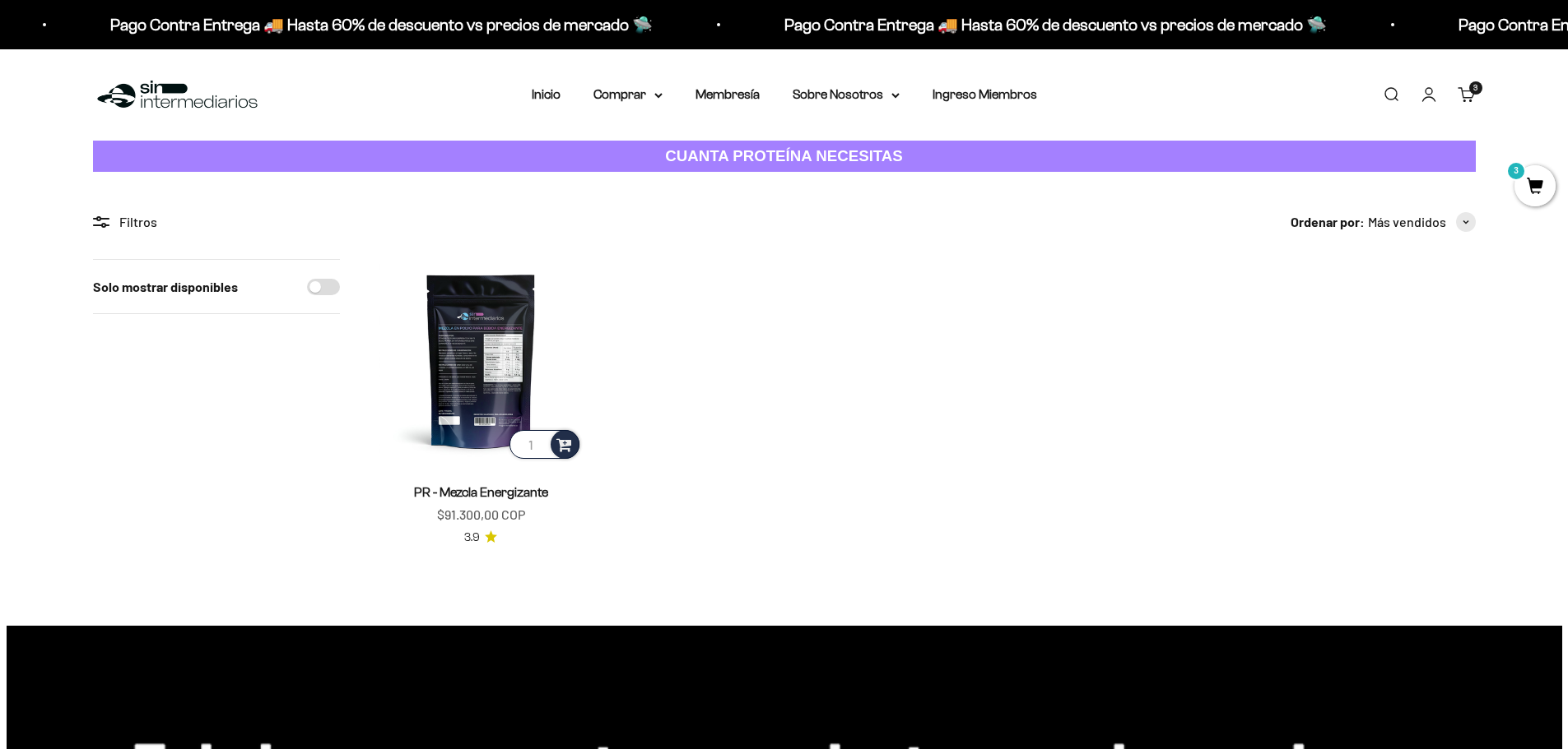
click at [443, 406] on img at bounding box center [481, 360] width 203 height 203
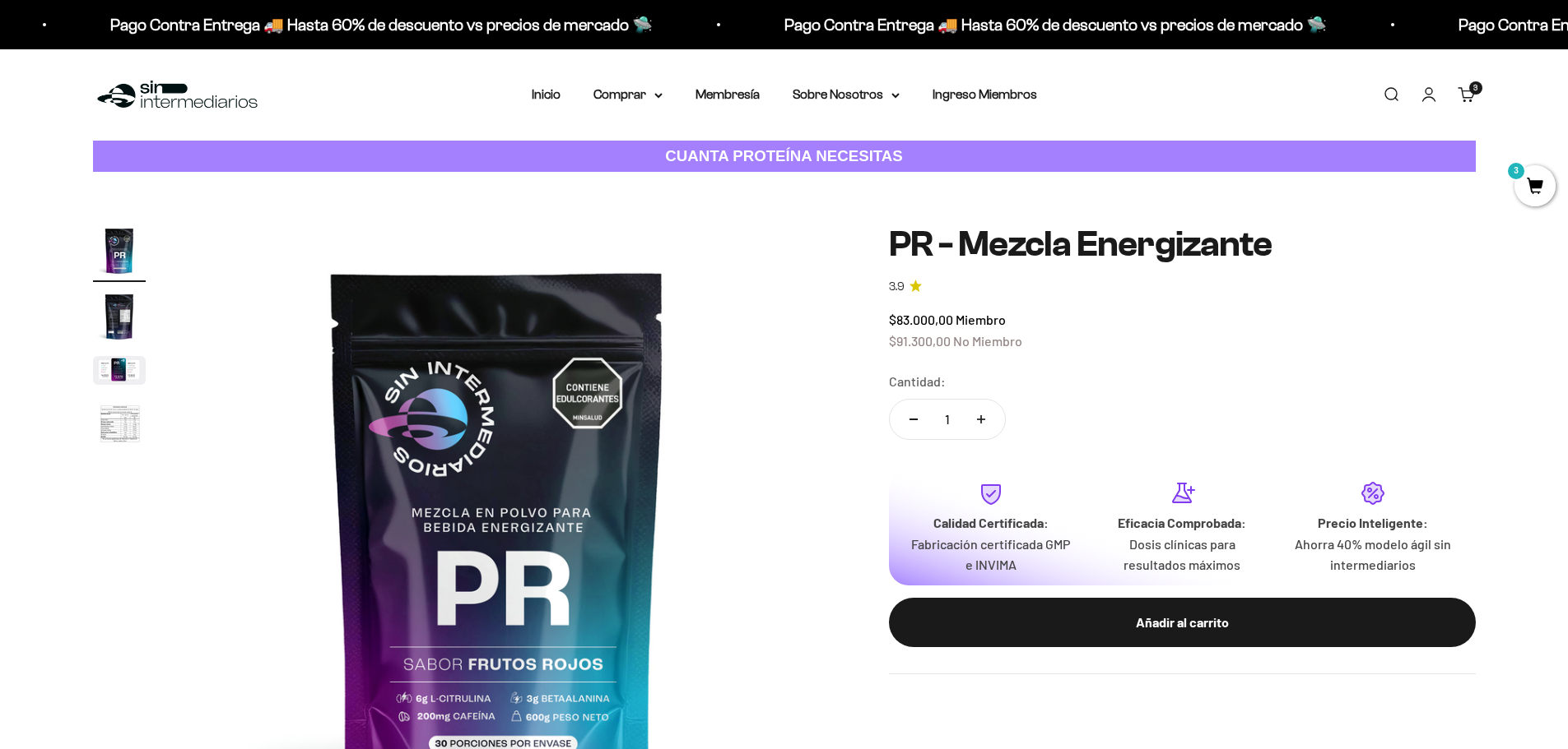
click at [914, 289] on icon "3.9 de 5.0 estrellas" at bounding box center [915, 286] width 12 height 12
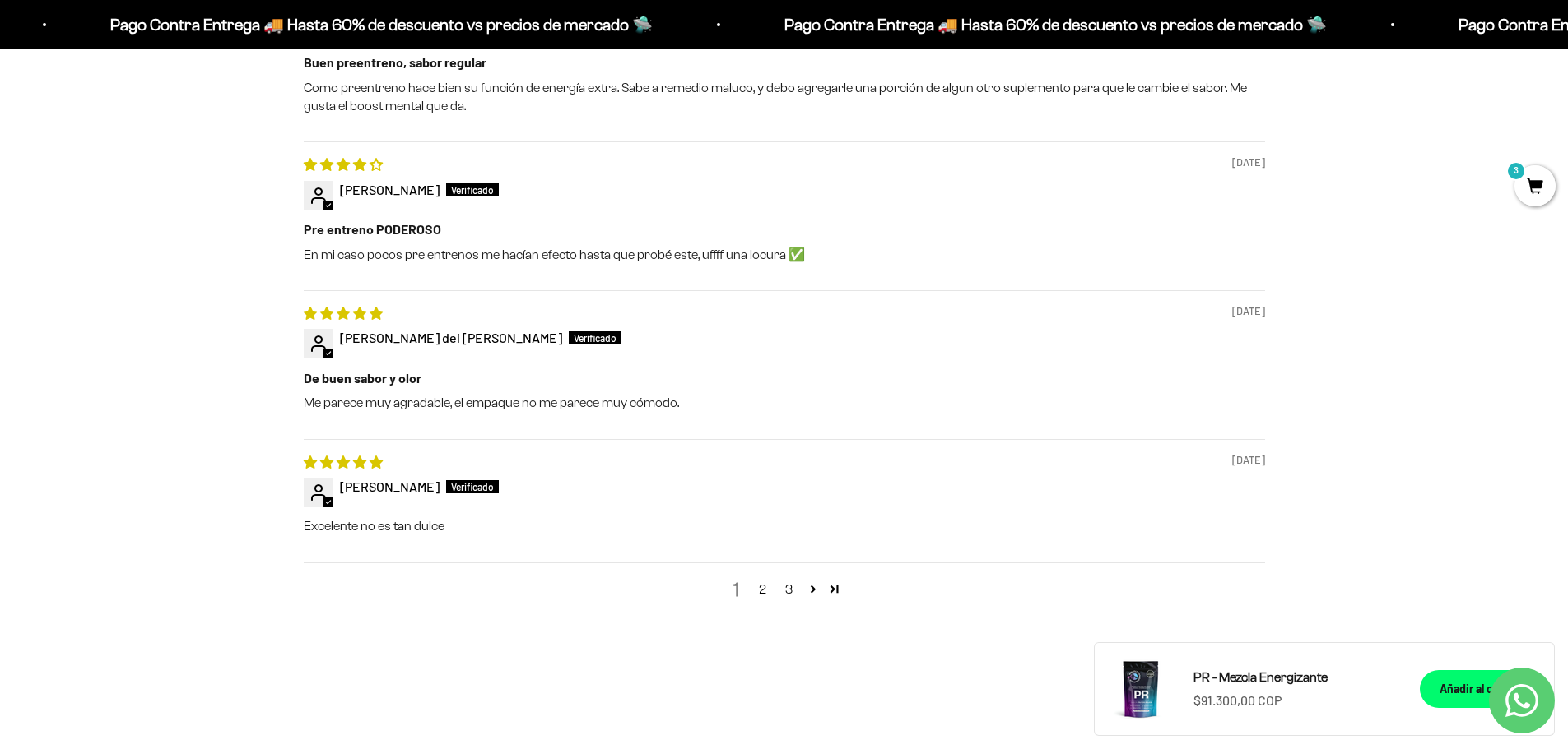
scroll to position [1892, 0]
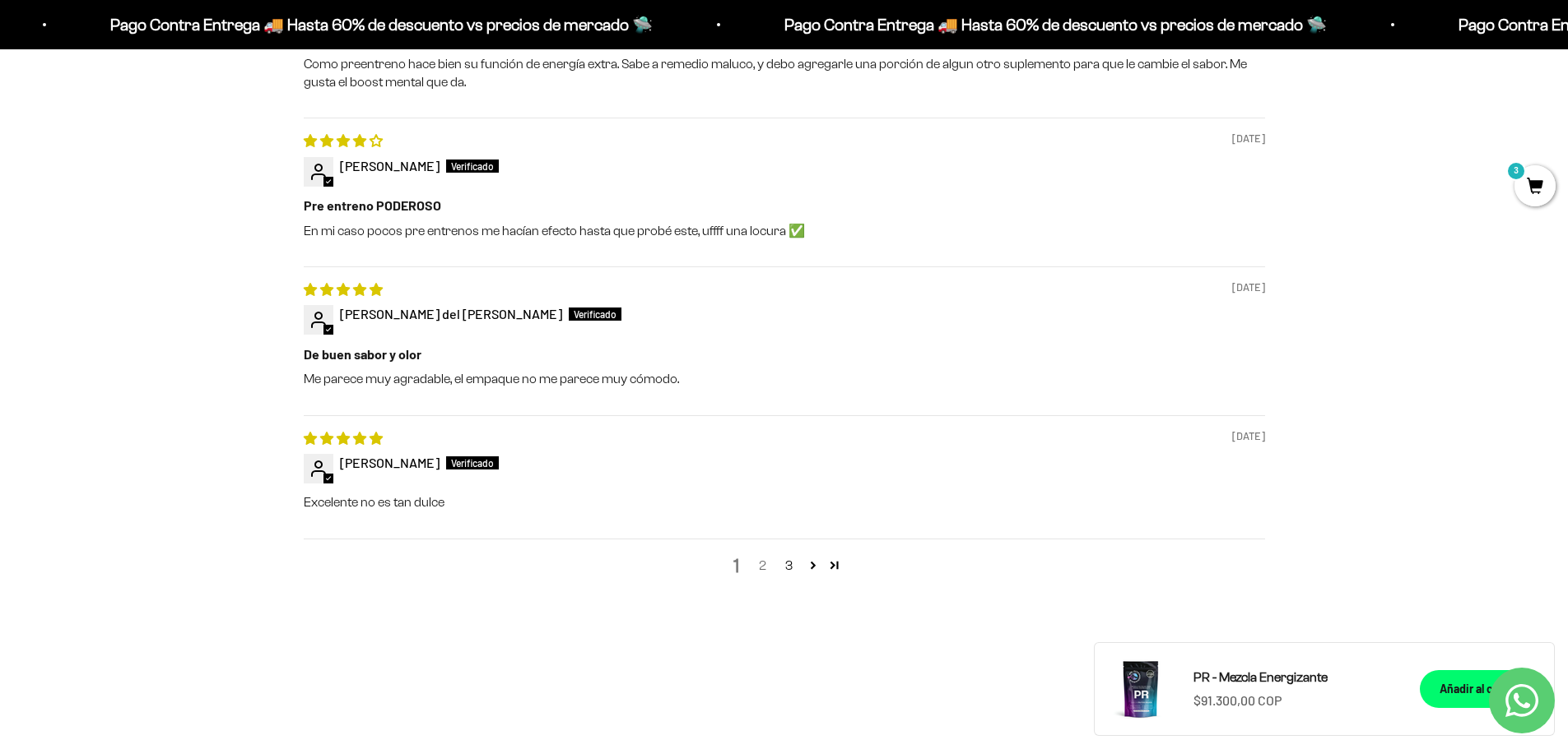
click at [766, 567] on link "2" at bounding box center [762, 566] width 26 height 20
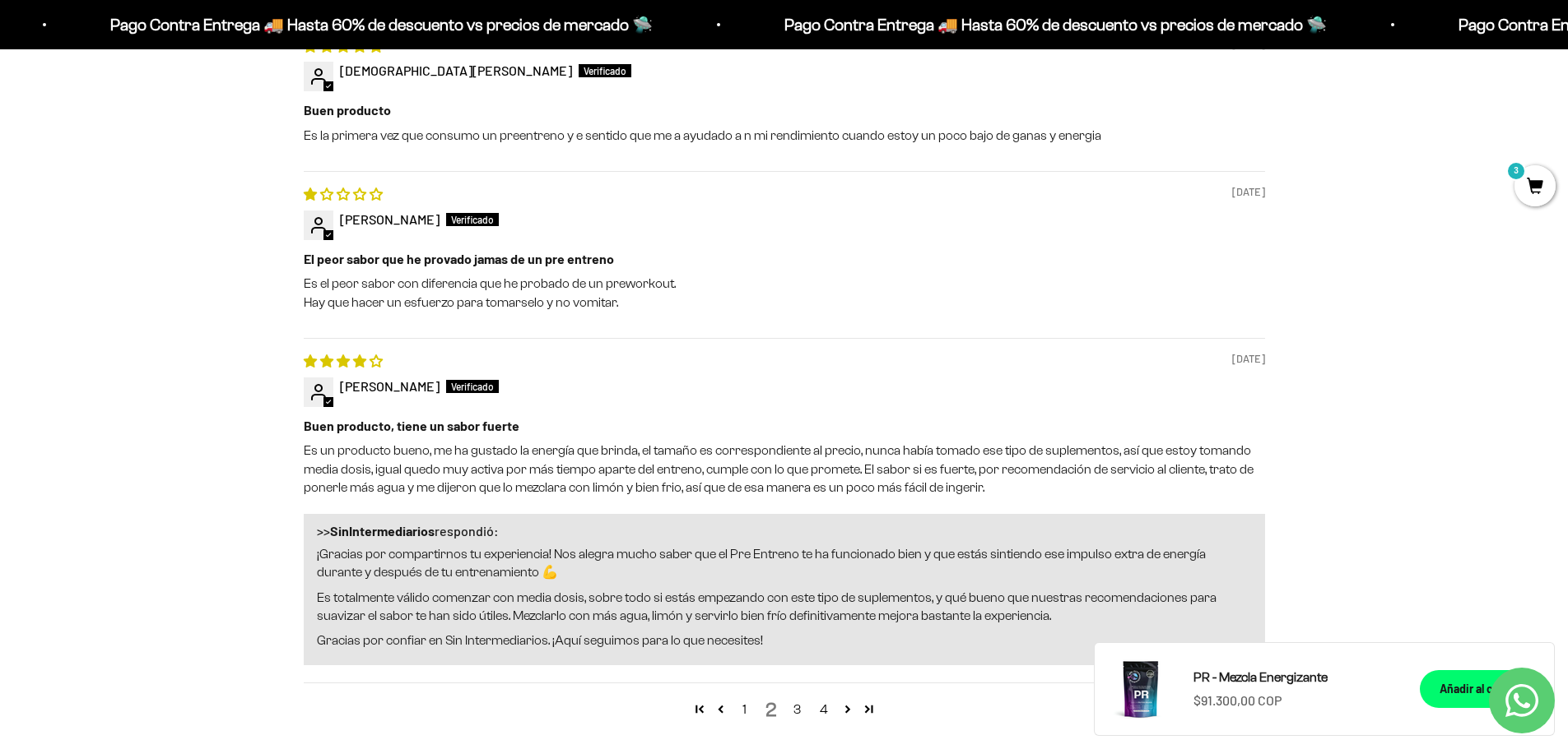
scroll to position [2188, 0]
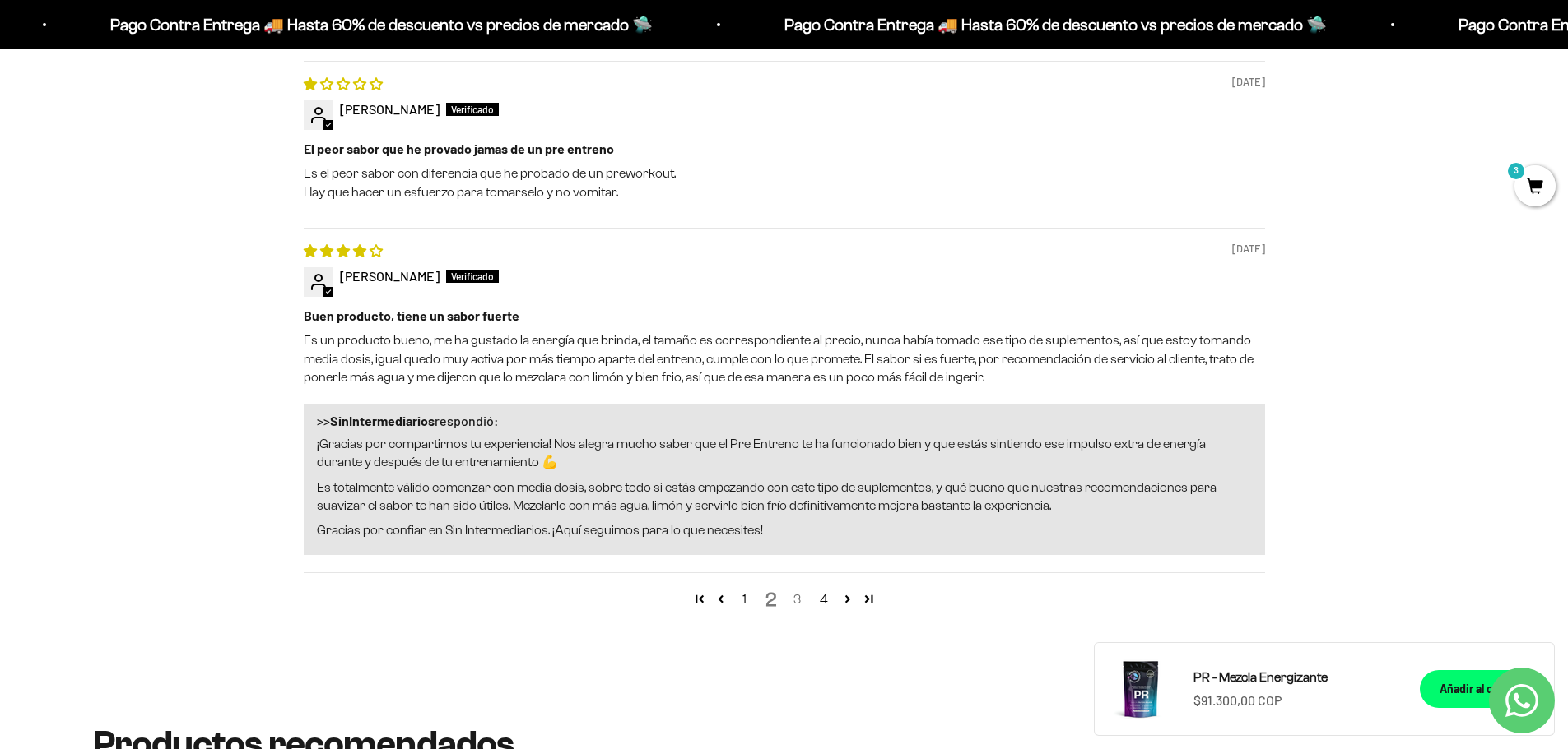
click at [804, 600] on link "3" at bounding box center [797, 600] width 26 height 20
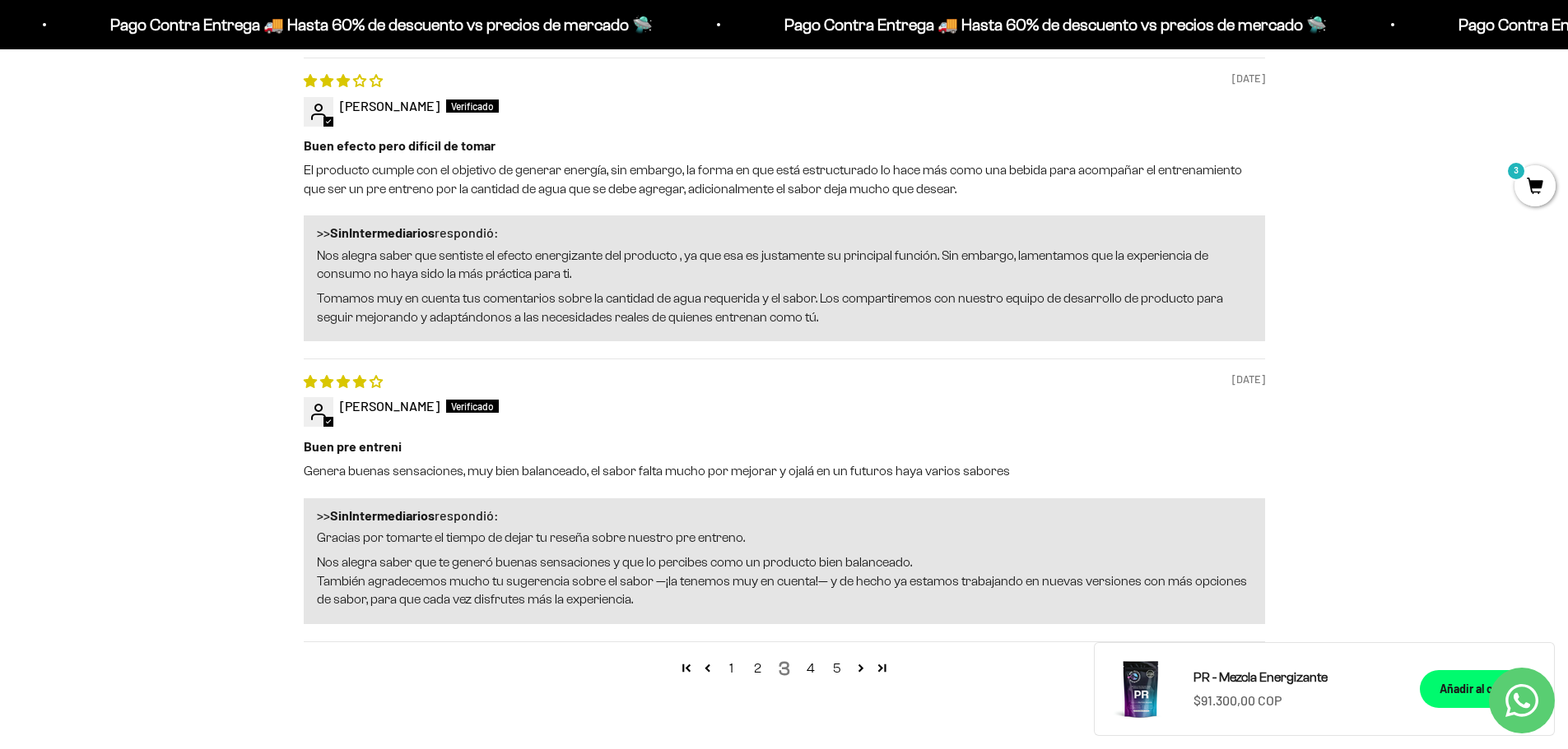
scroll to position [2270, 0]
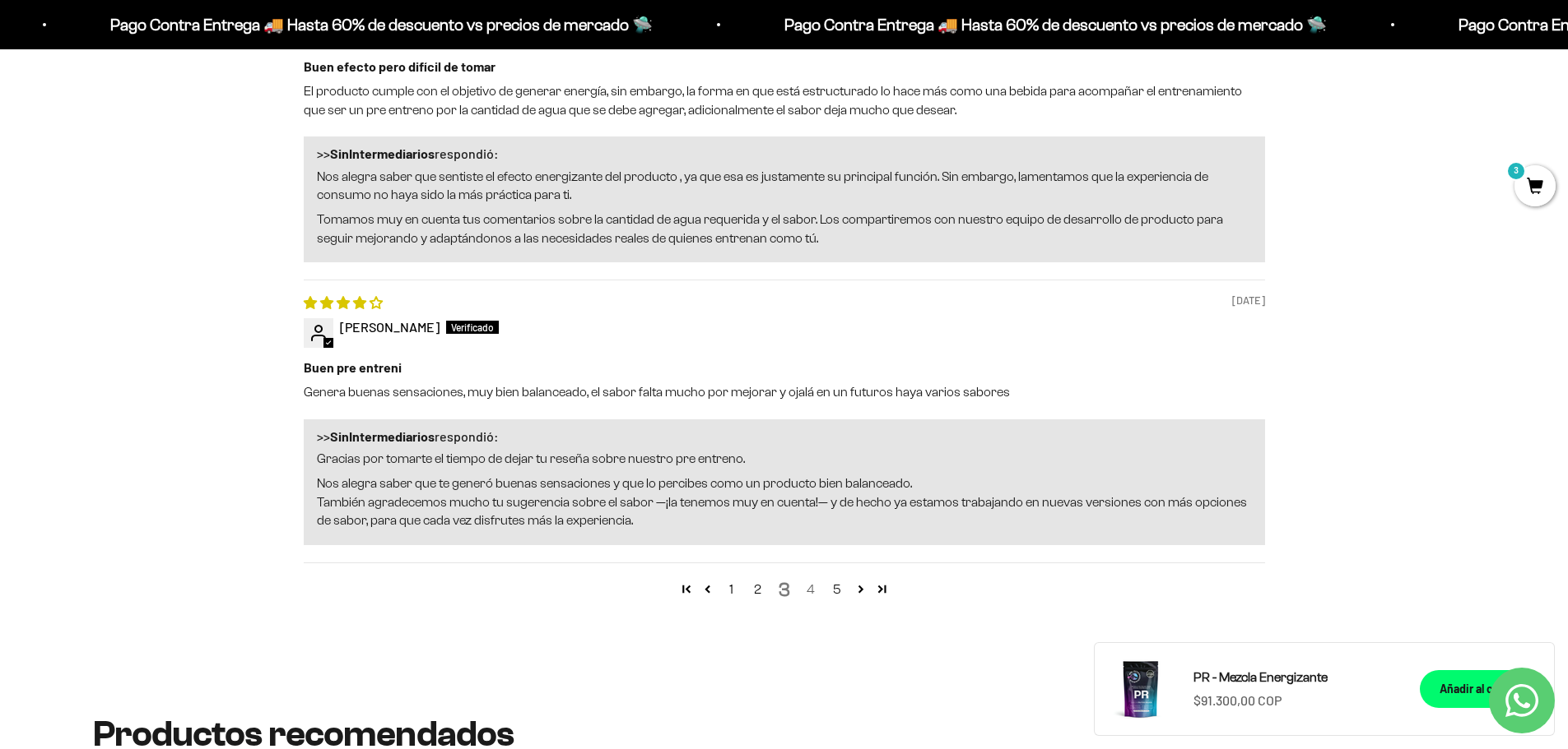
click at [814, 586] on link "4" at bounding box center [811, 589] width 26 height 20
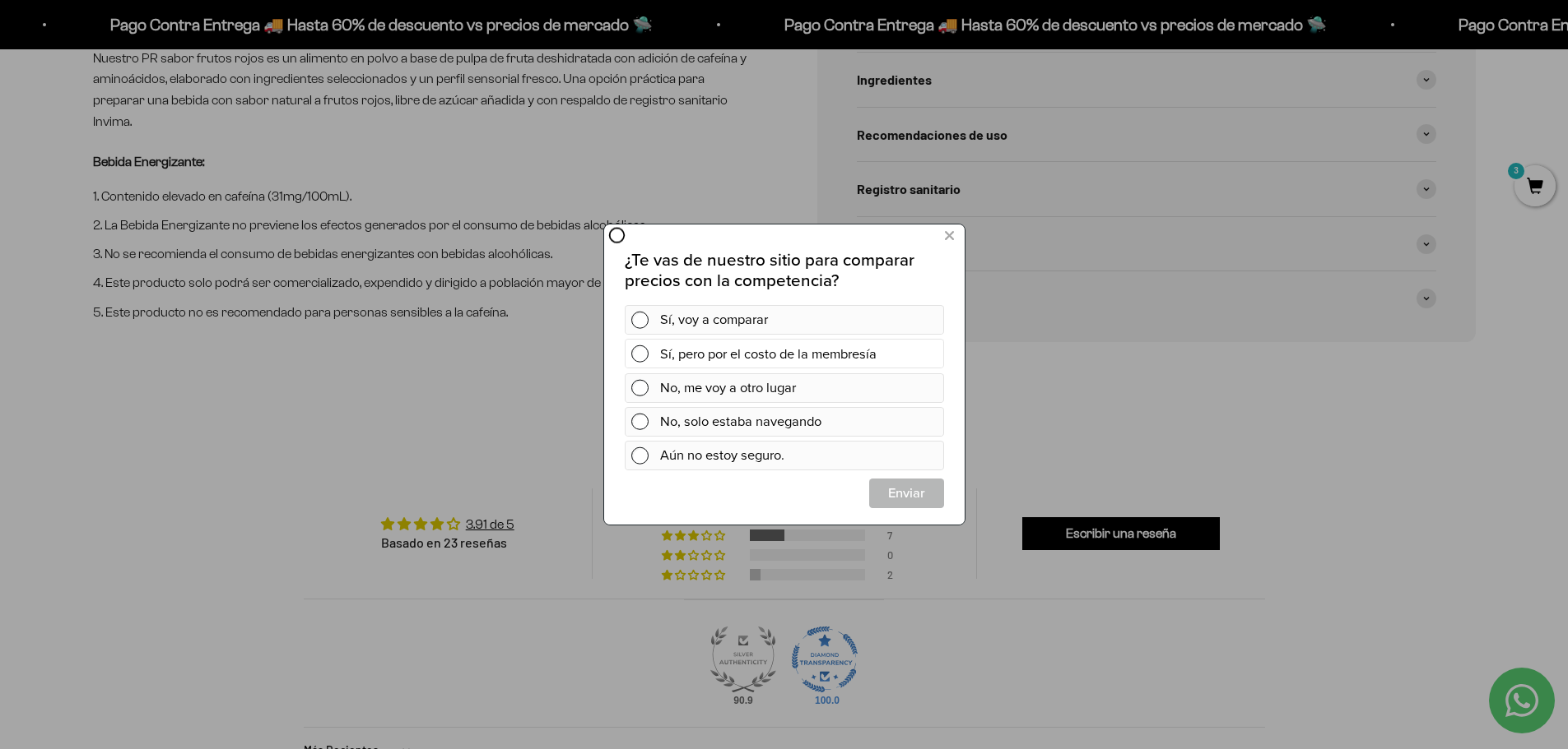
scroll to position [708, 0]
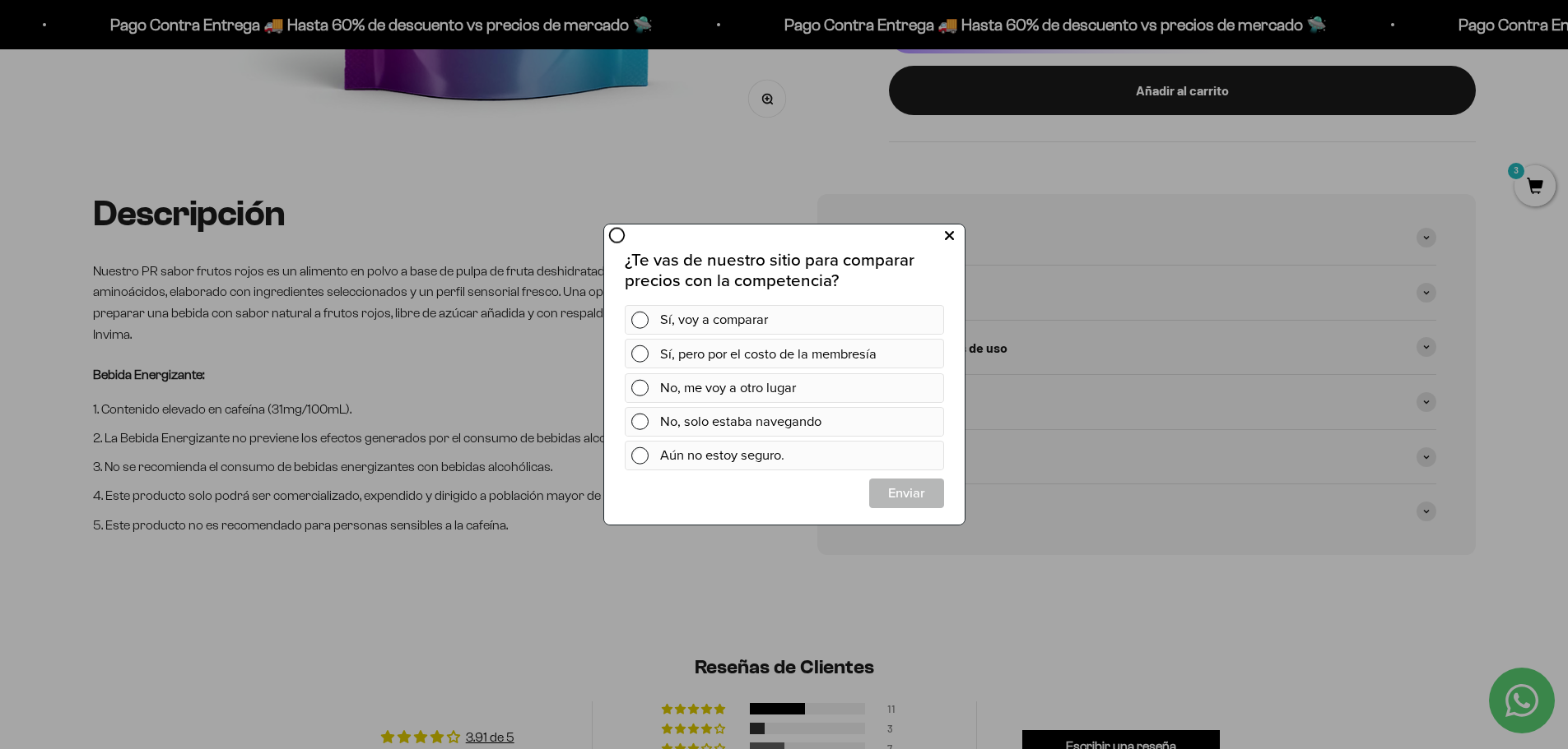
click at [948, 232] on icon at bounding box center [948, 237] width 9 height 22
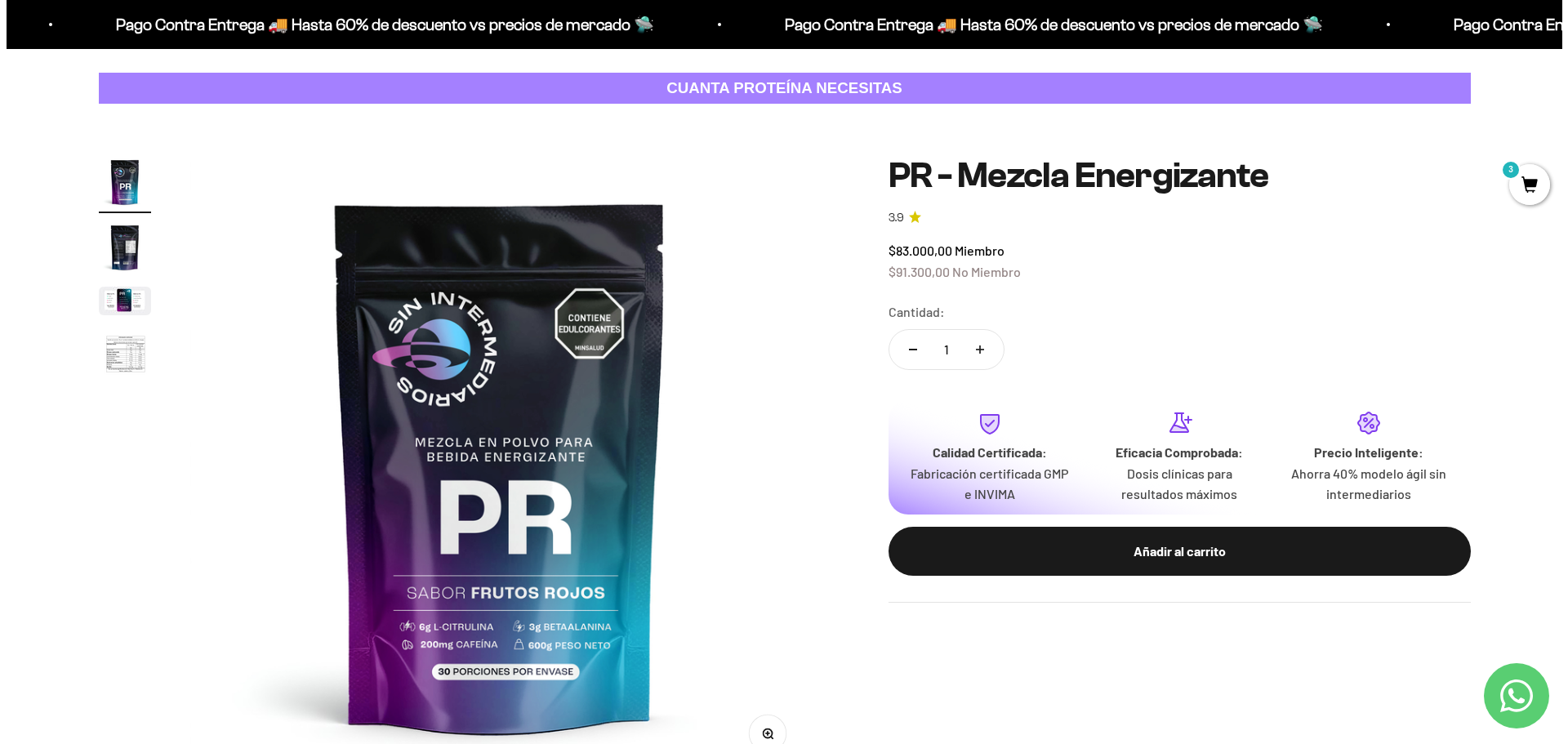
scroll to position [0, 0]
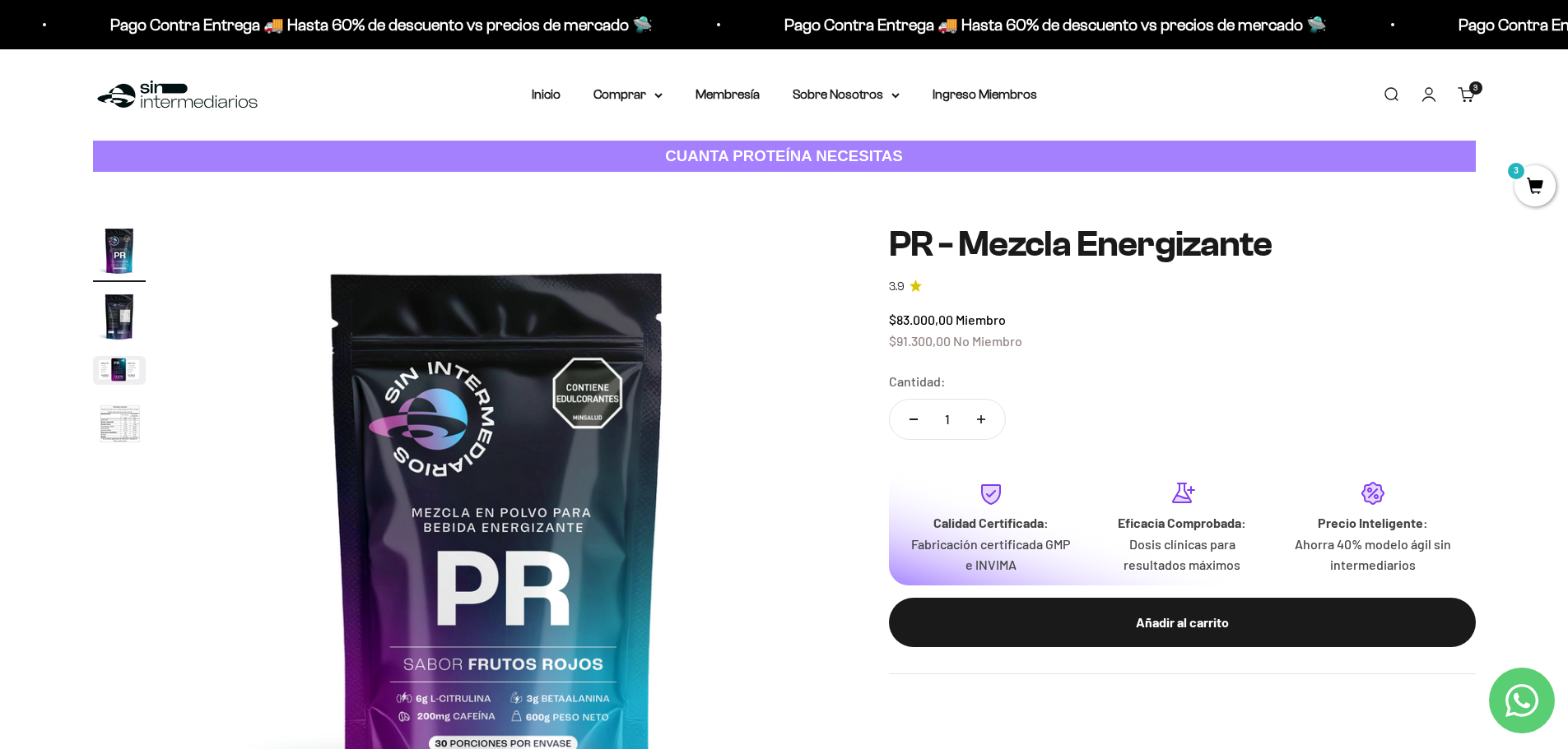
click at [1392, 91] on link "Buscar" at bounding box center [1391, 94] width 18 height 18
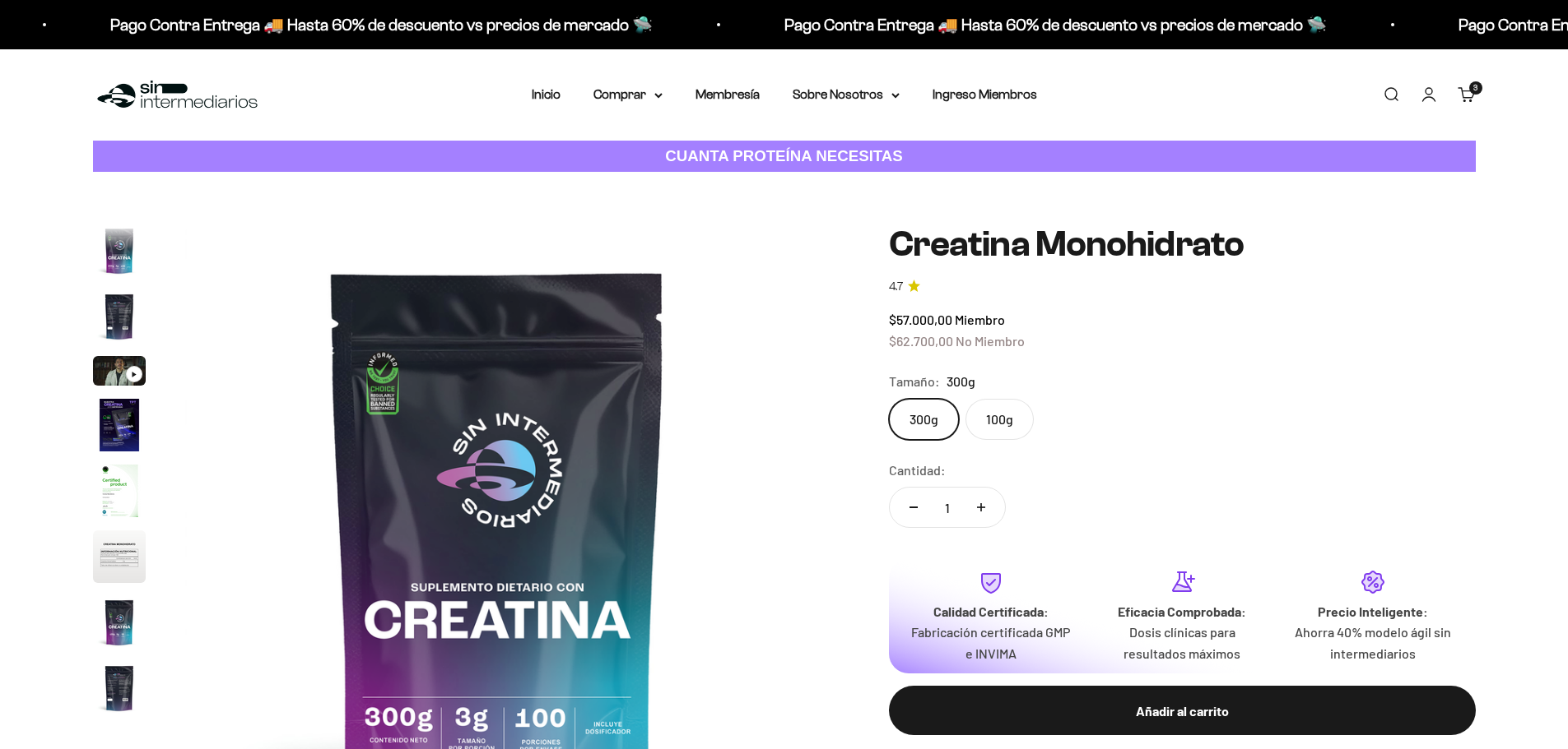
scroll to position [67, 0]
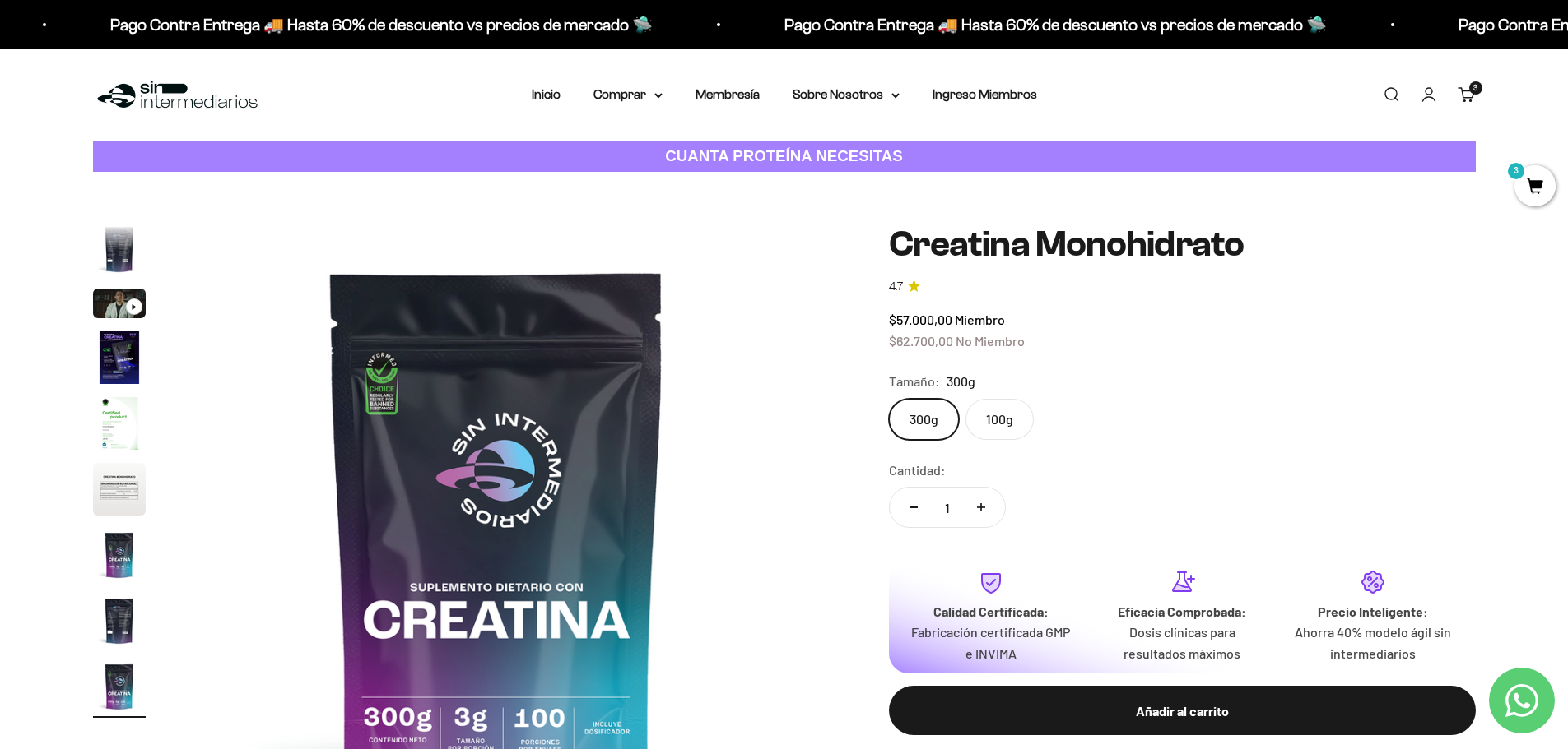
click at [1005, 433] on label "100g" at bounding box center [999, 420] width 68 height 41
click at [889, 399] on input "100g" at bounding box center [888, 398] width 1 height 1
